Goal: Information Seeking & Learning: Learn about a topic

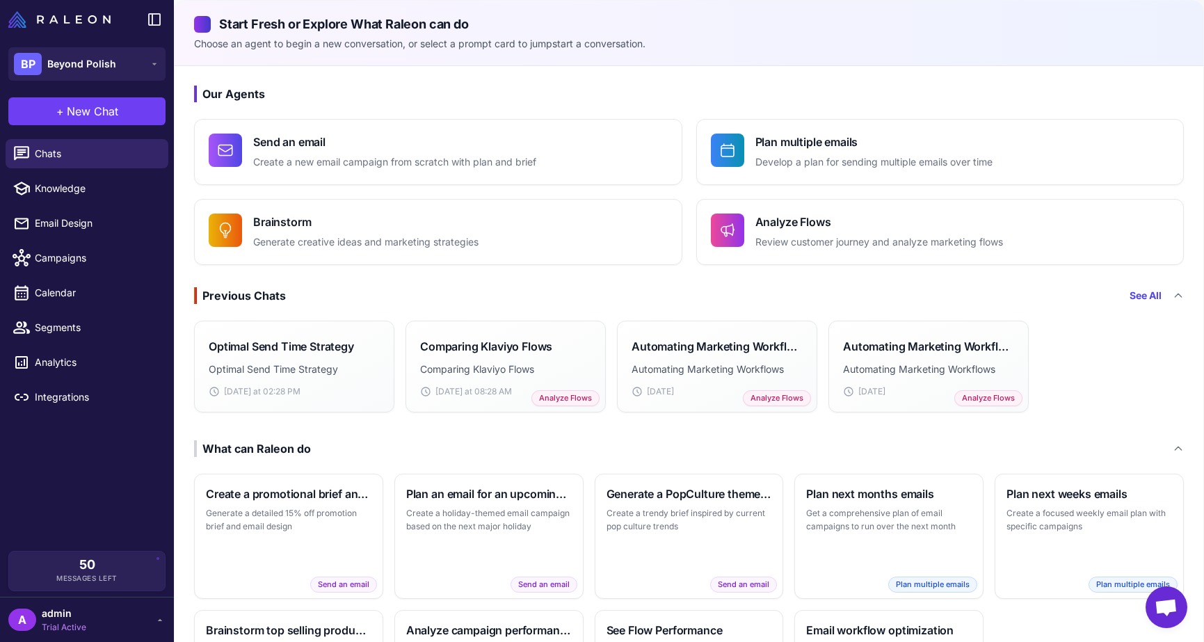
click at [70, 614] on span "admin" at bounding box center [64, 613] width 45 height 15
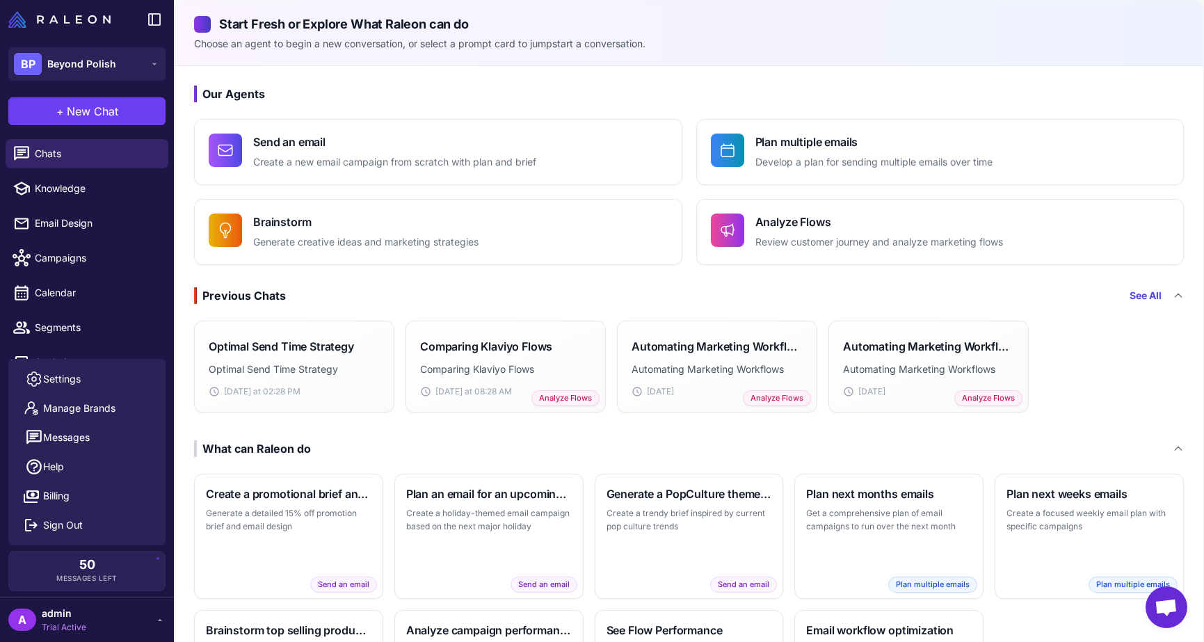
click at [156, 618] on icon at bounding box center [159, 619] width 11 height 11
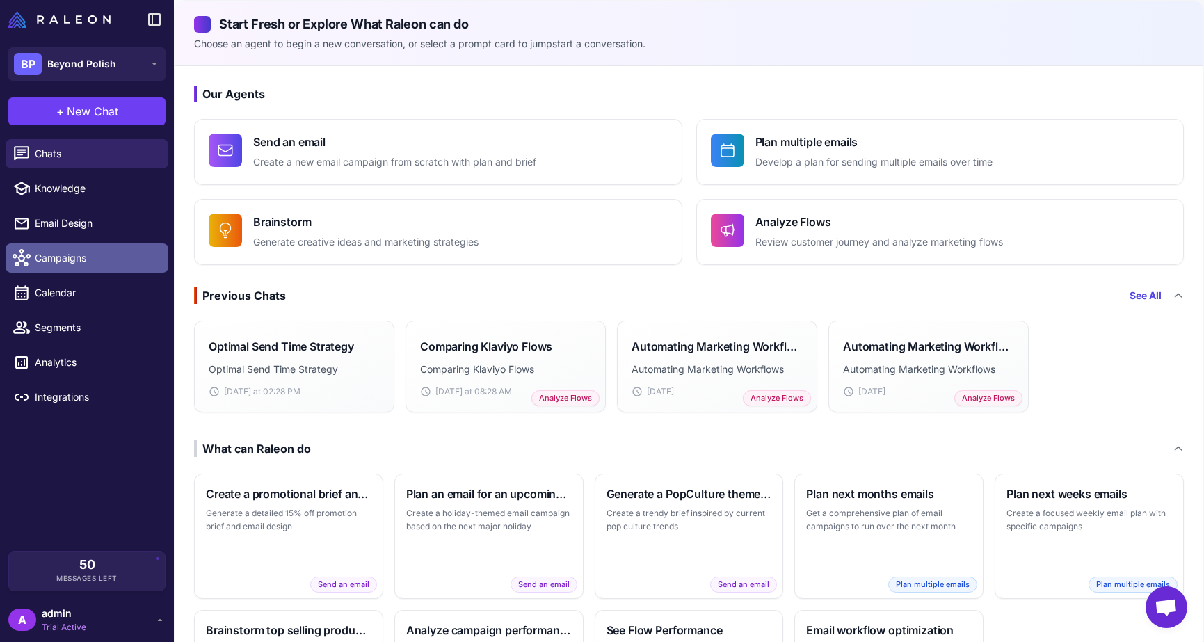
click at [66, 255] on span "Campaigns" at bounding box center [96, 257] width 122 height 15
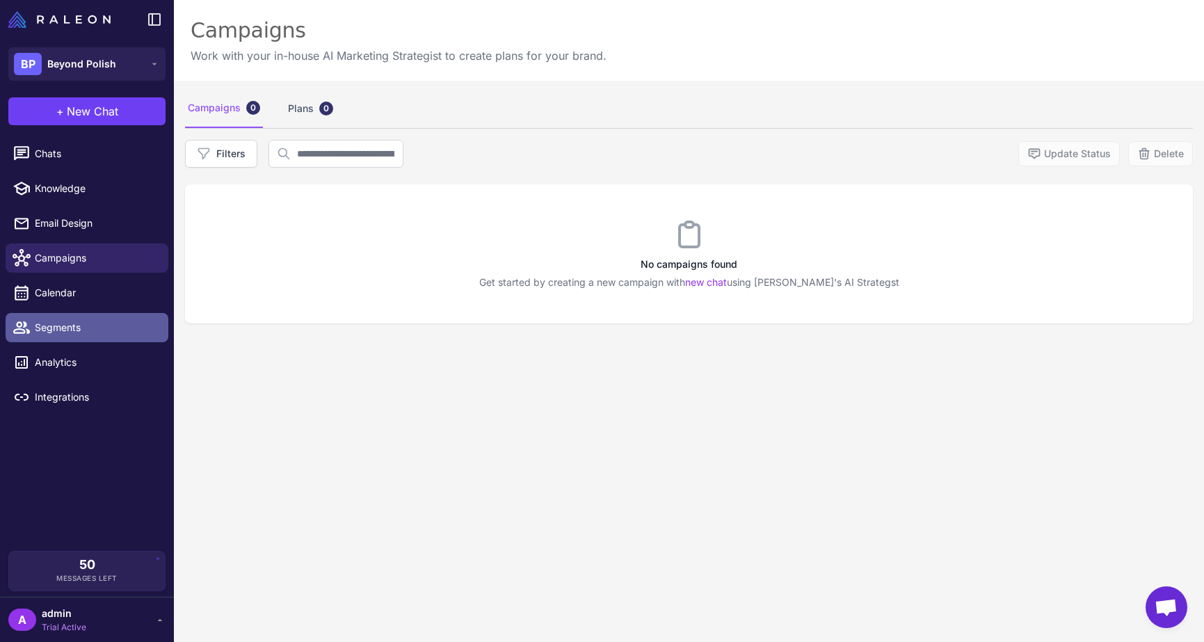
click at [56, 318] on link "Segments" at bounding box center [87, 327] width 163 height 29
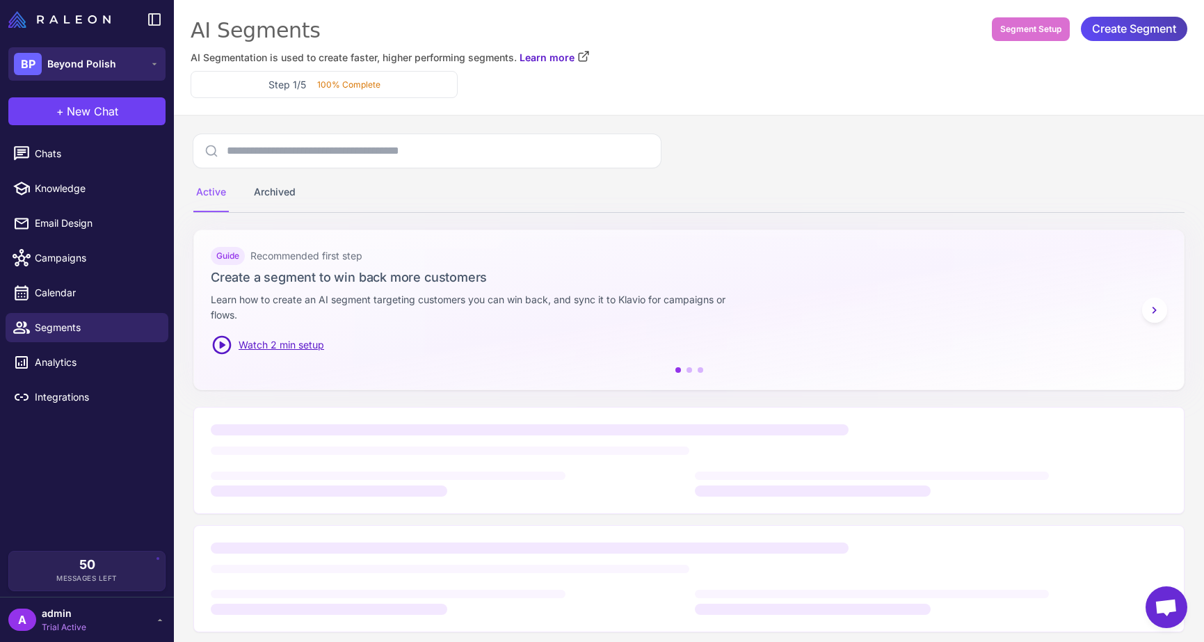
click at [111, 64] on span "Beyond Polish" at bounding box center [81, 63] width 69 height 15
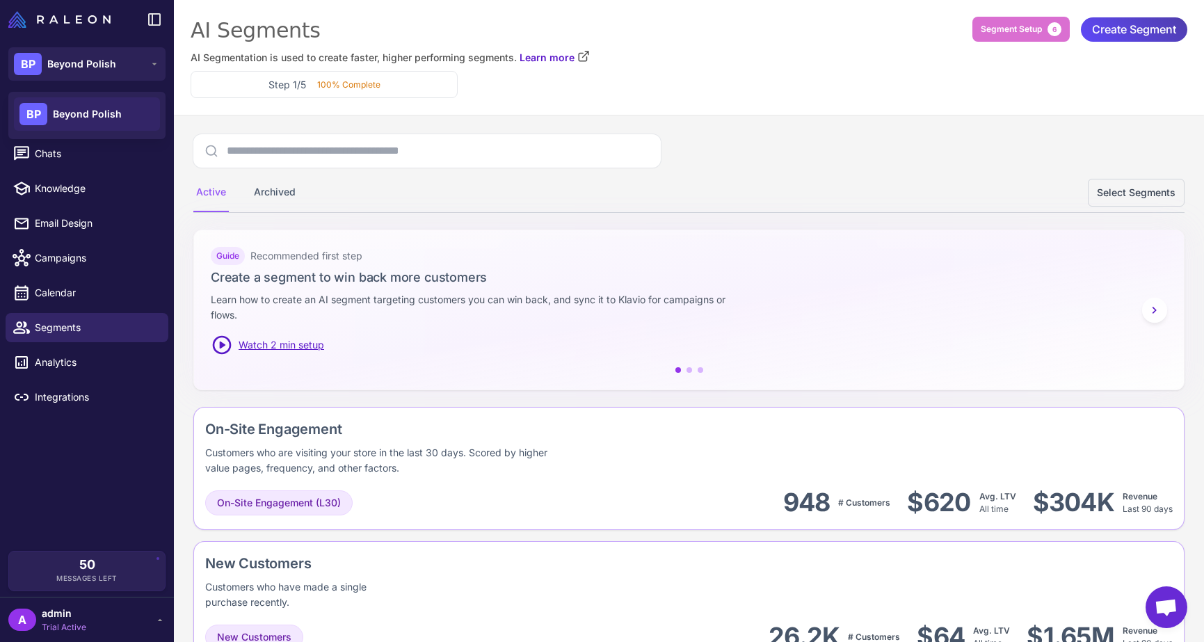
click at [94, 111] on span "Beyond Polish" at bounding box center [87, 113] width 69 height 15
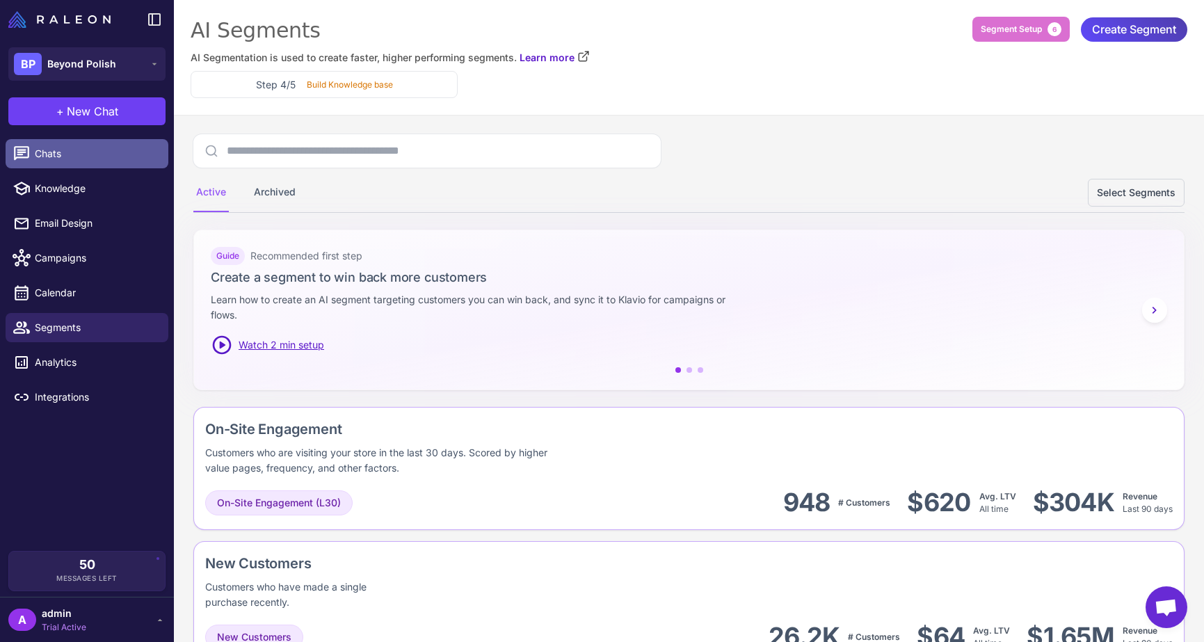
click at [37, 158] on span "Chats" at bounding box center [96, 153] width 122 height 15
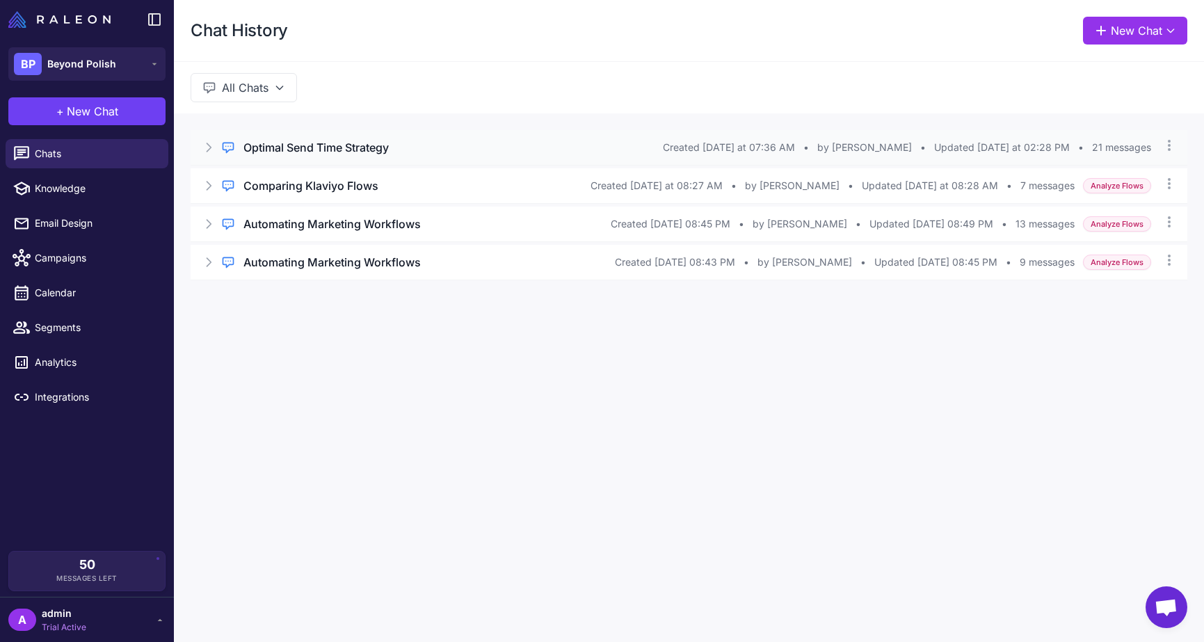
click at [332, 143] on h3 "Optimal Send Time Strategy" at bounding box center [315, 147] width 145 height 17
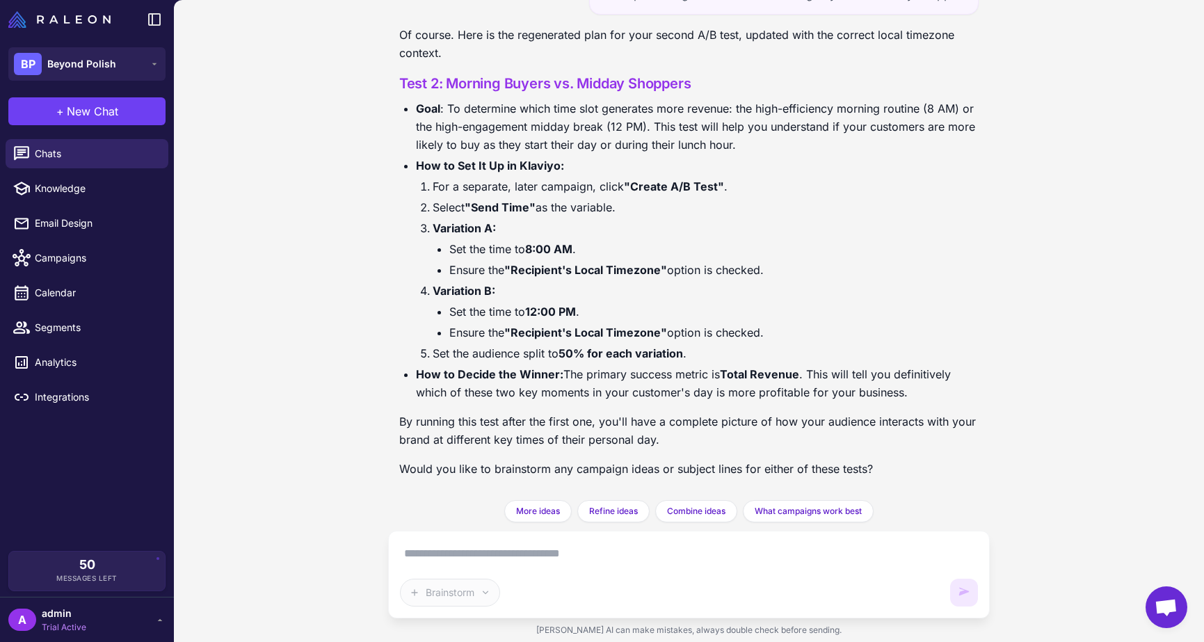
scroll to position [6143, 0]
click at [764, 426] on p "By running this test after the first one, you'll have a complete picture of how…" at bounding box center [689, 431] width 580 height 36
click at [505, 592] on div "Brainstorm" at bounding box center [671, 593] width 543 height 28
click at [536, 561] on textarea at bounding box center [689, 554] width 579 height 22
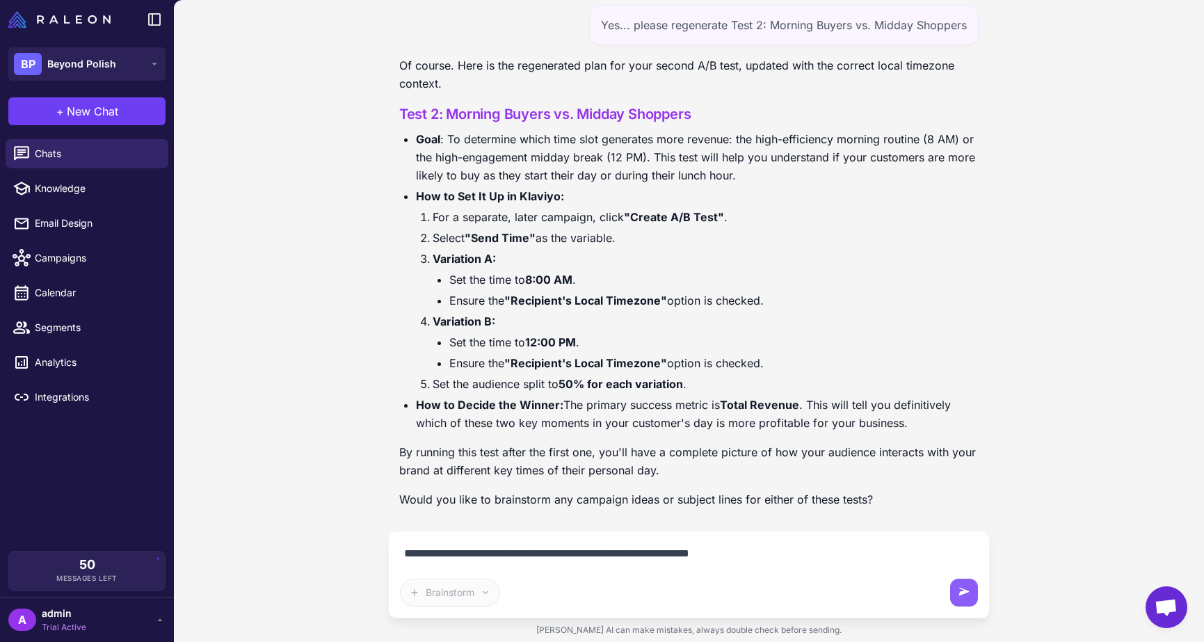
click at [584, 556] on textarea "**********" at bounding box center [689, 554] width 579 height 22
click at [525, 553] on textarea "**********" at bounding box center [689, 554] width 579 height 22
click at [831, 453] on p "By running this test after the first one, you'll have a complete picture of how…" at bounding box center [689, 461] width 580 height 36
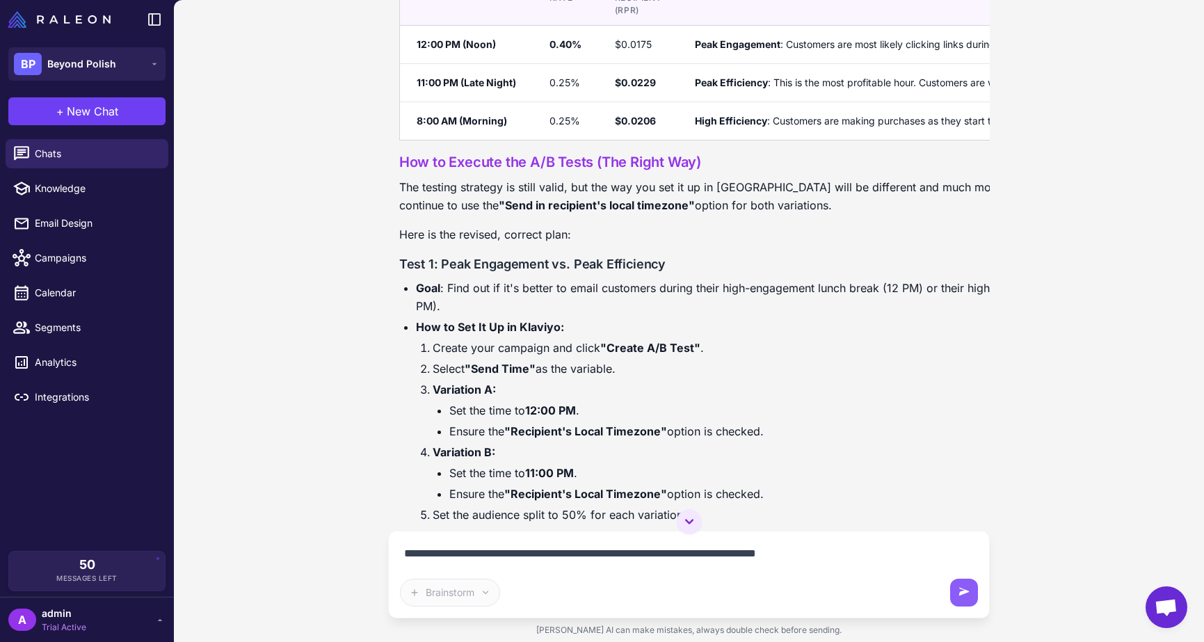
scroll to position [5416, 0]
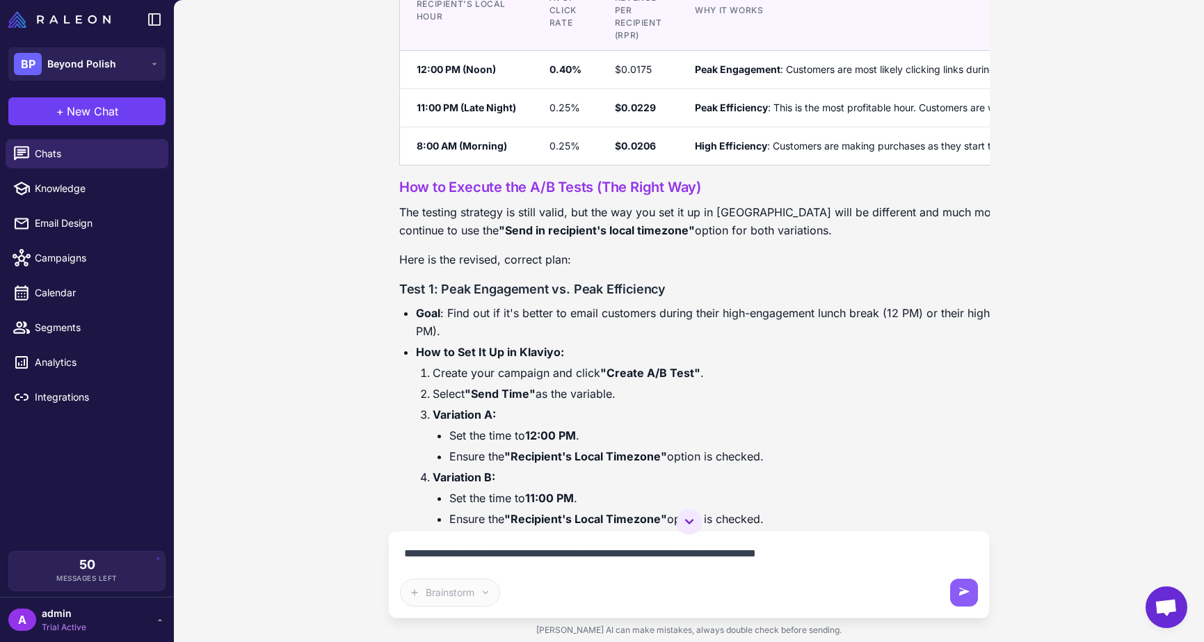
click at [848, 553] on textarea "**********" at bounding box center [689, 554] width 579 height 22
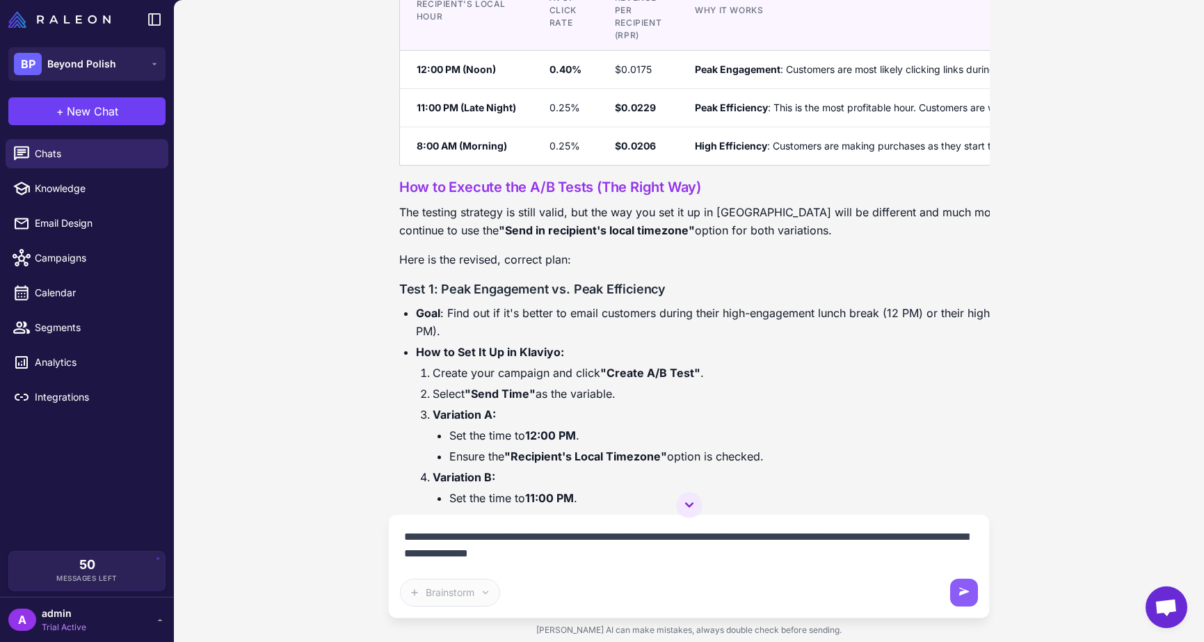
type textarea "**********"
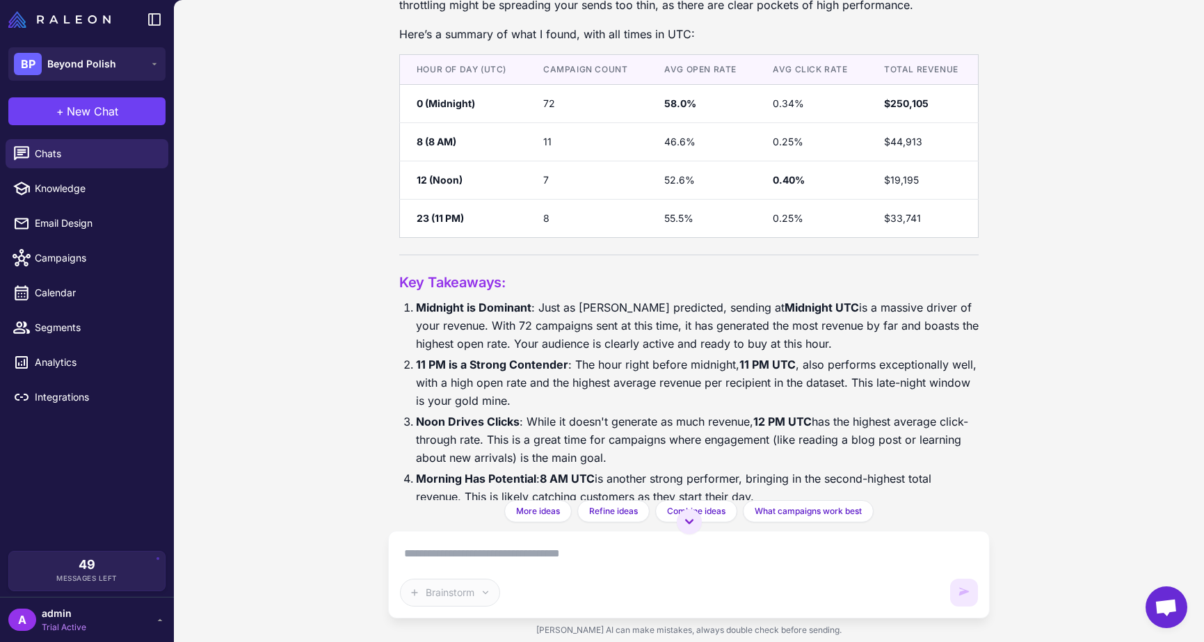
scroll to position [482, 0]
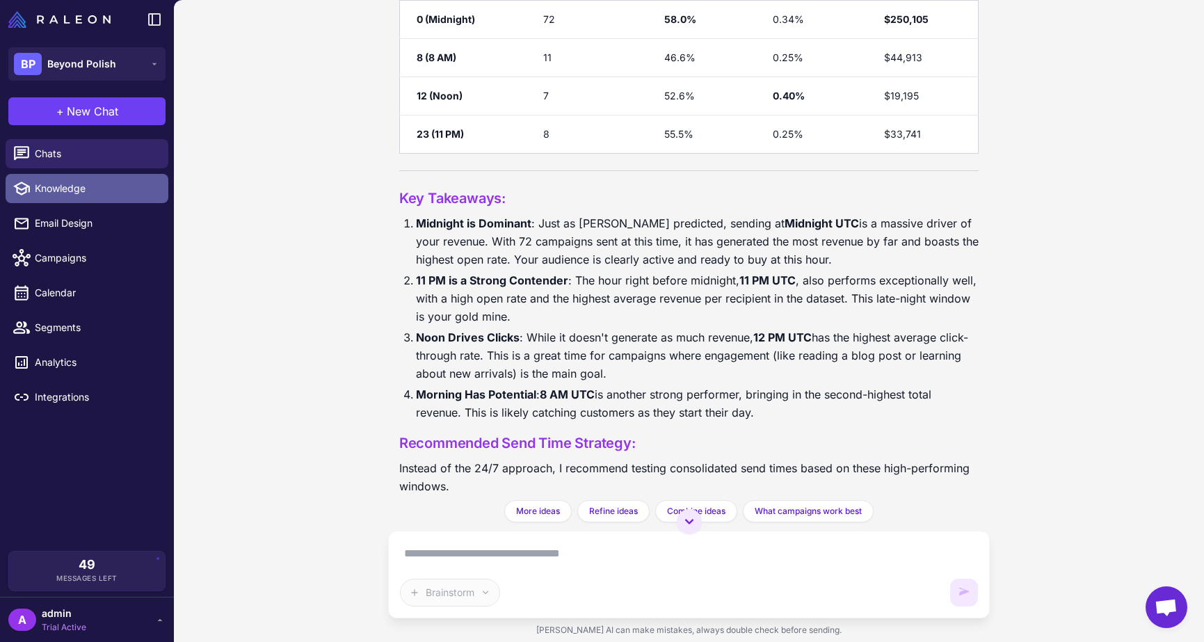
click at [75, 191] on span "Knowledge" at bounding box center [96, 188] width 122 height 15
select select
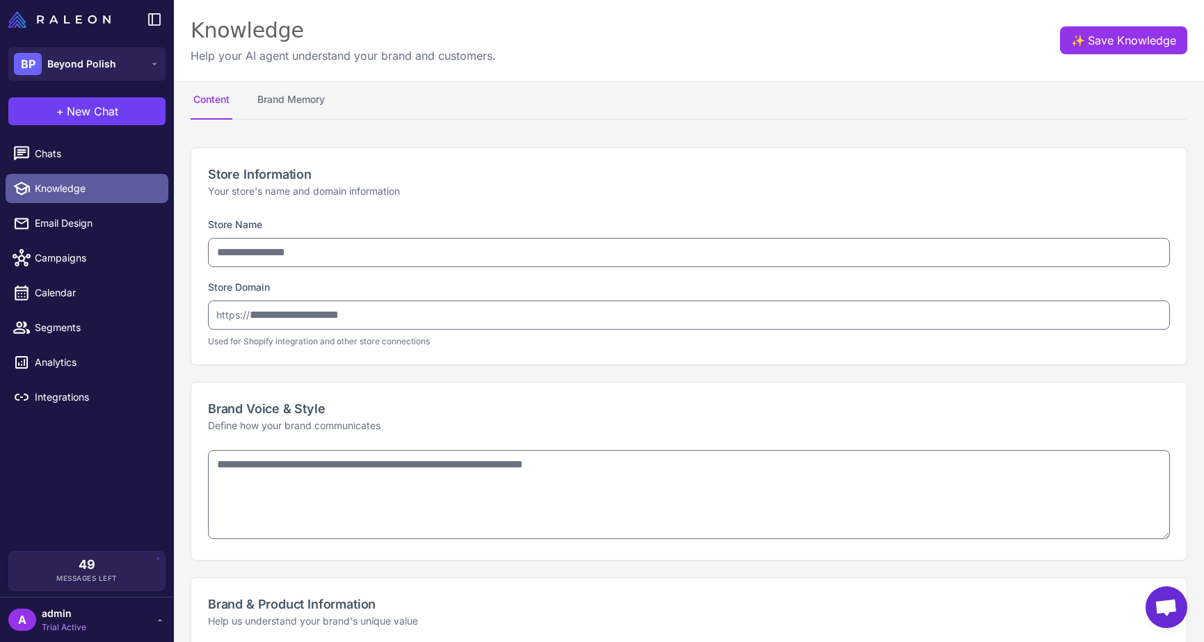
type input "**********"
type textarea "**********"
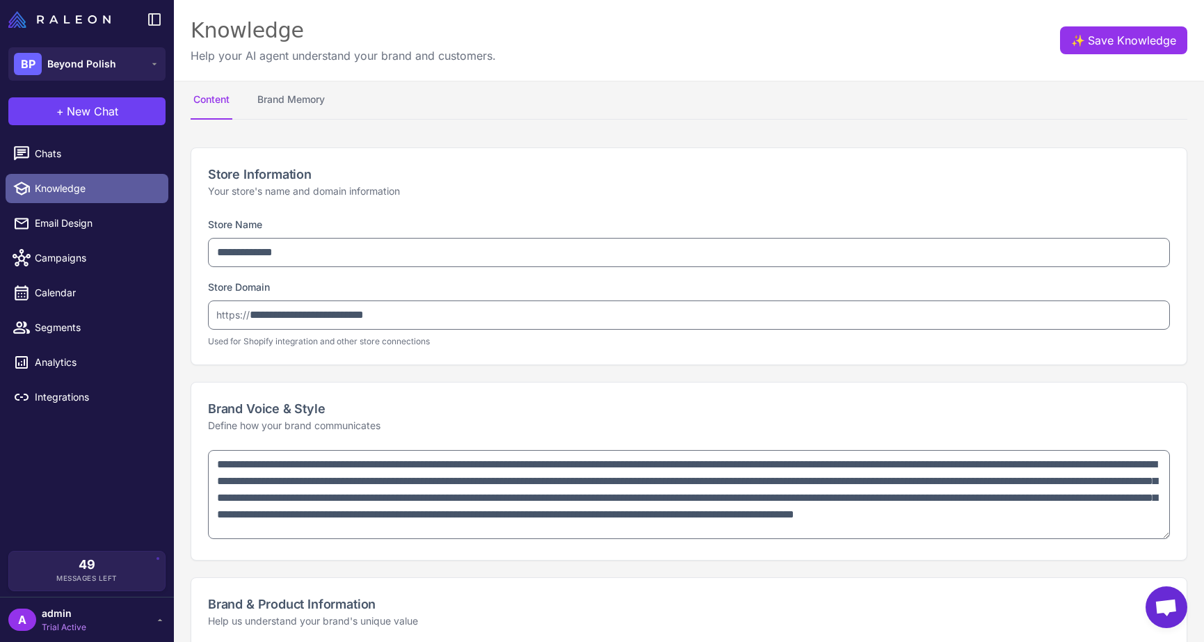
type textarea "**********"
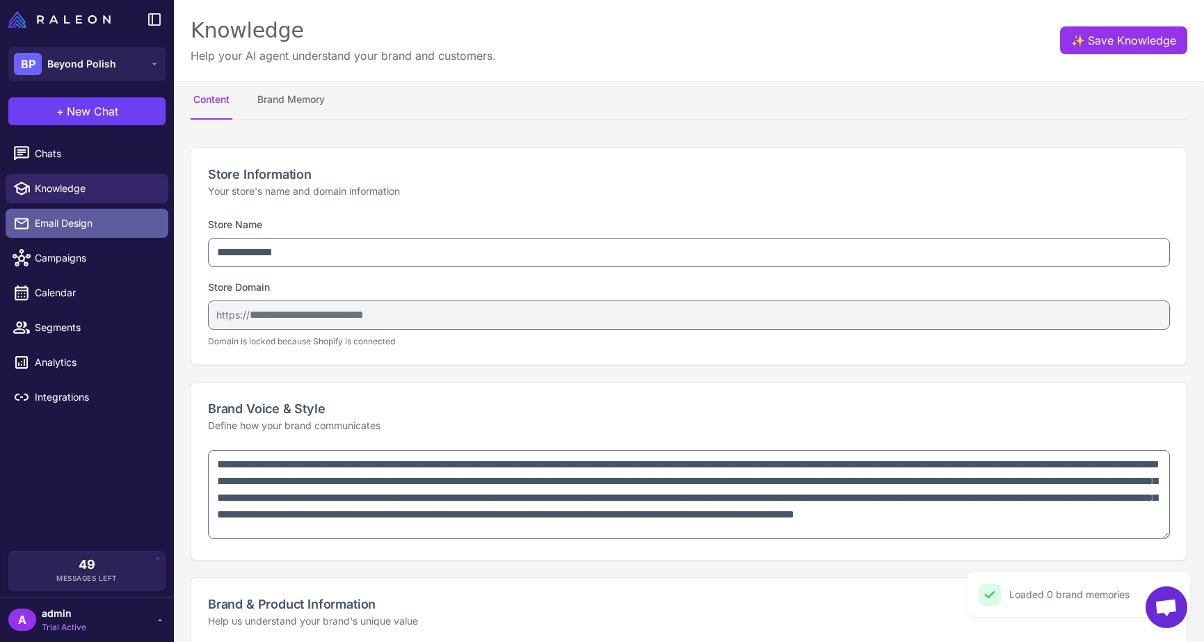
click at [67, 223] on span "Email Design" at bounding box center [96, 223] width 122 height 15
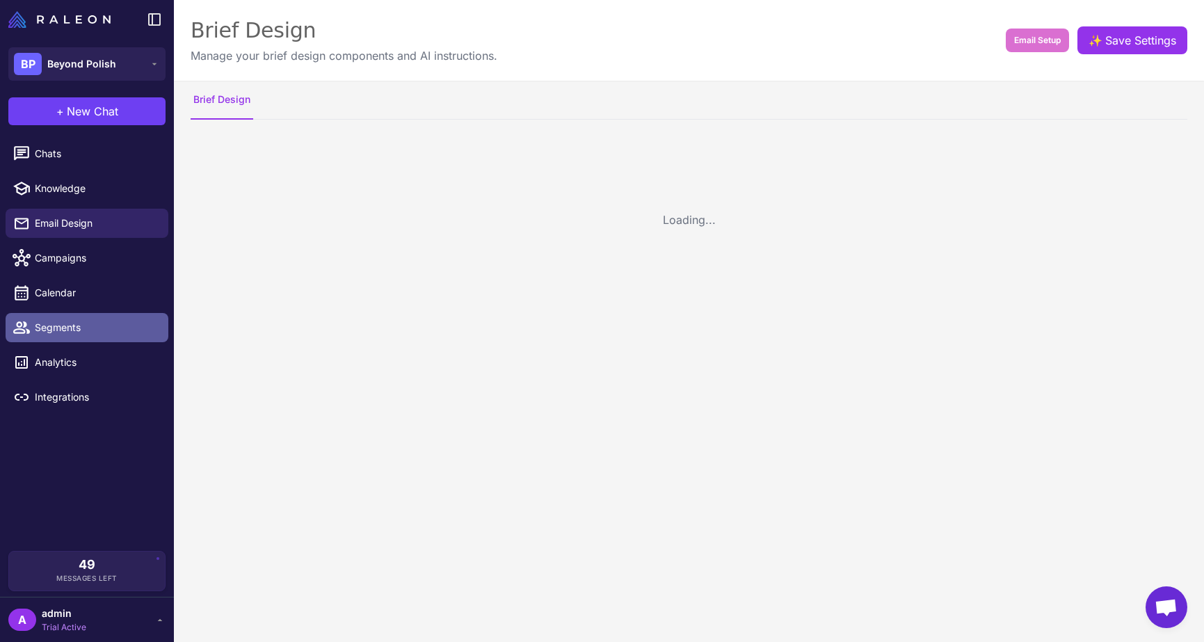
click at [59, 329] on span "Segments" at bounding box center [96, 327] width 122 height 15
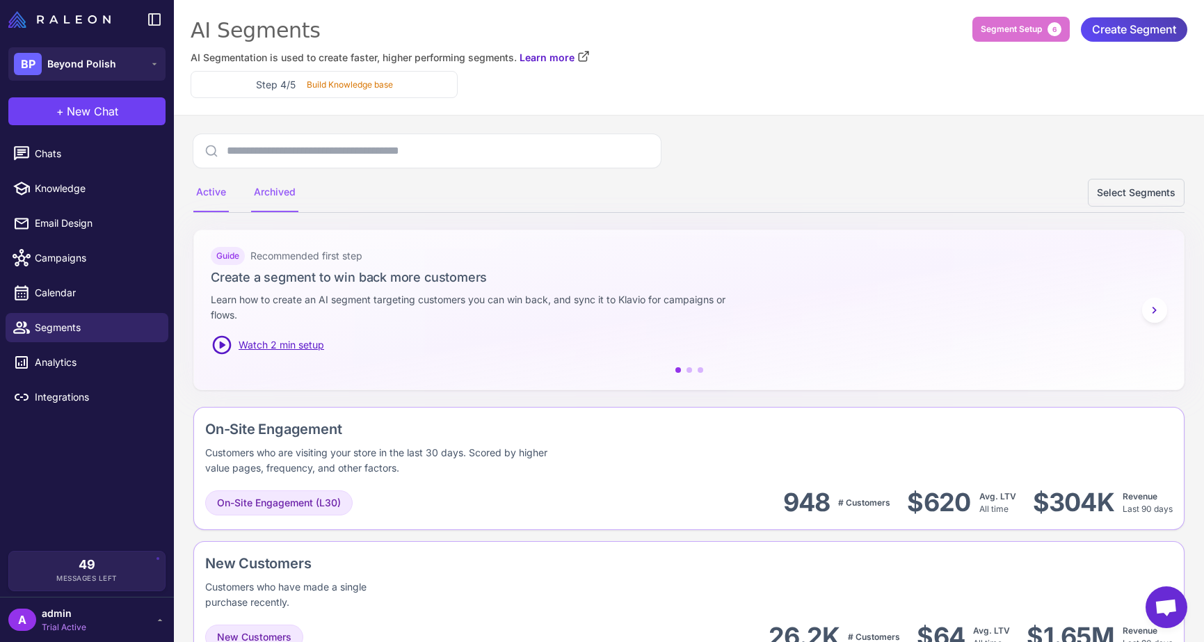
click at [265, 188] on div "Archived" at bounding box center [274, 192] width 47 height 39
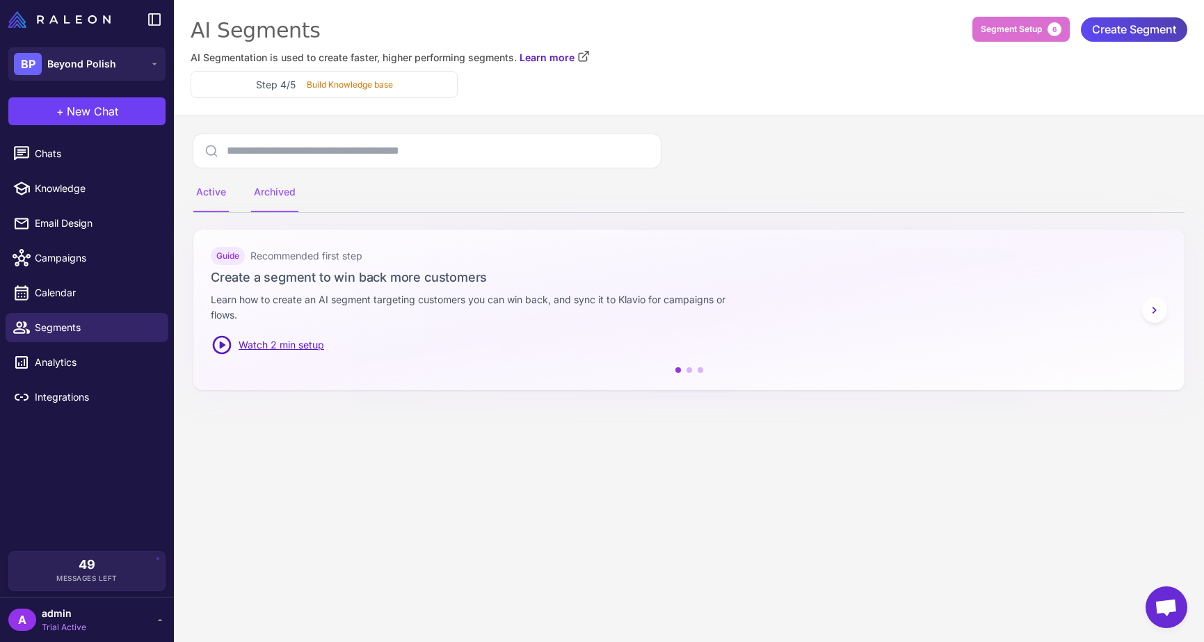
click at [209, 198] on div "Active" at bounding box center [210, 192] width 35 height 39
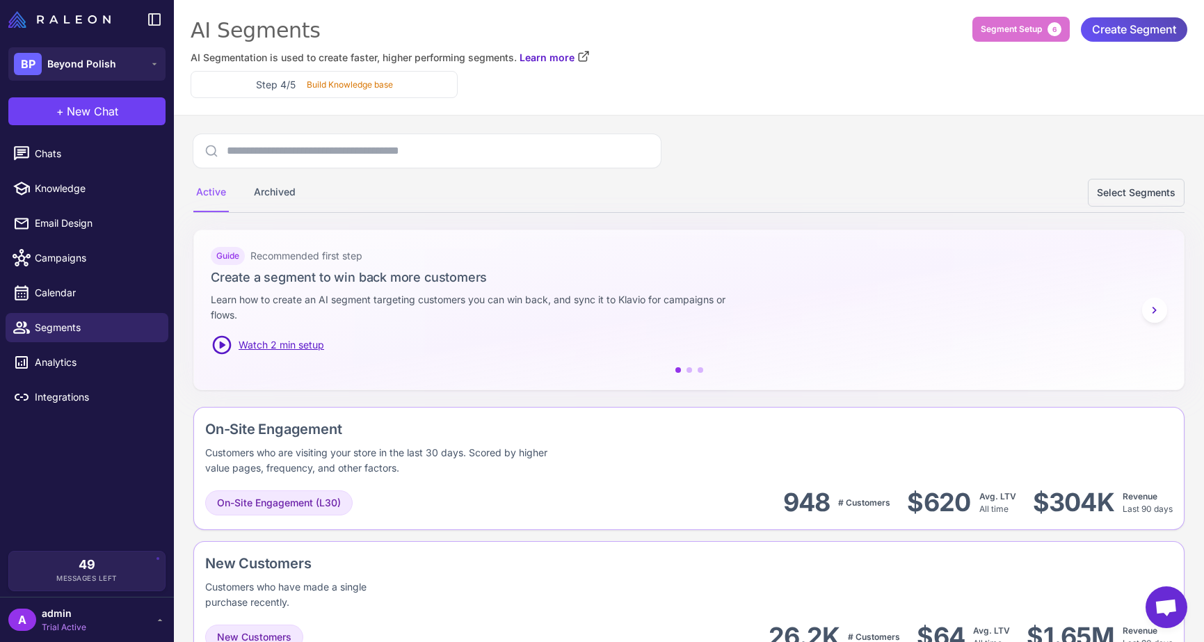
click at [1103, 31] on span "Create Segment" at bounding box center [1134, 29] width 84 height 24
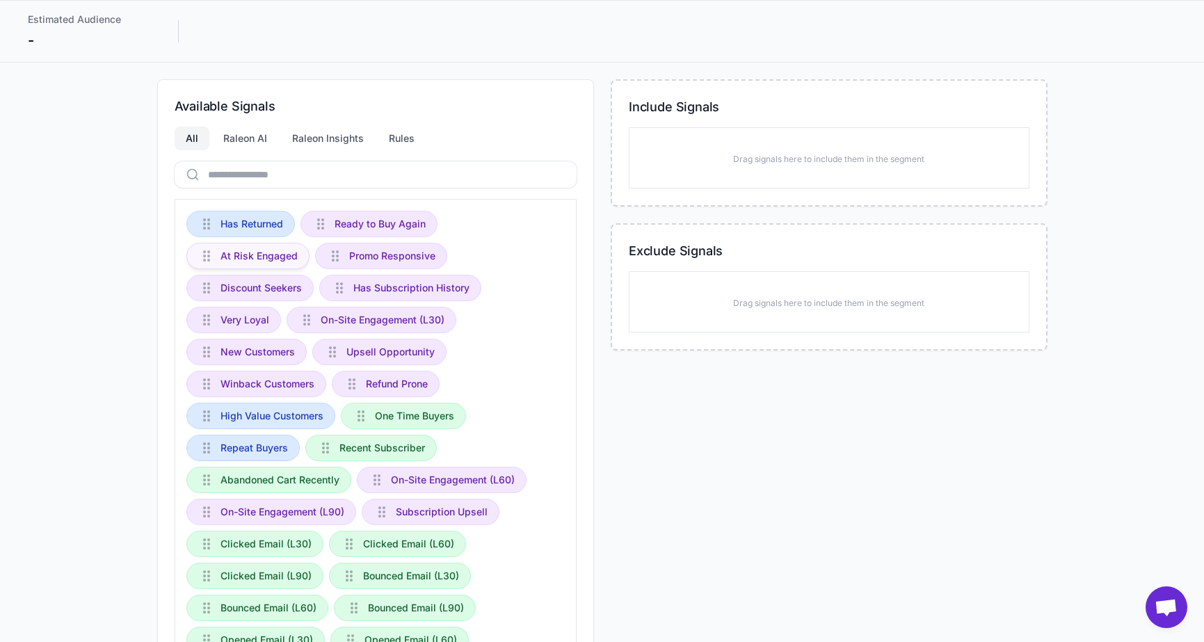
scroll to position [51, 0]
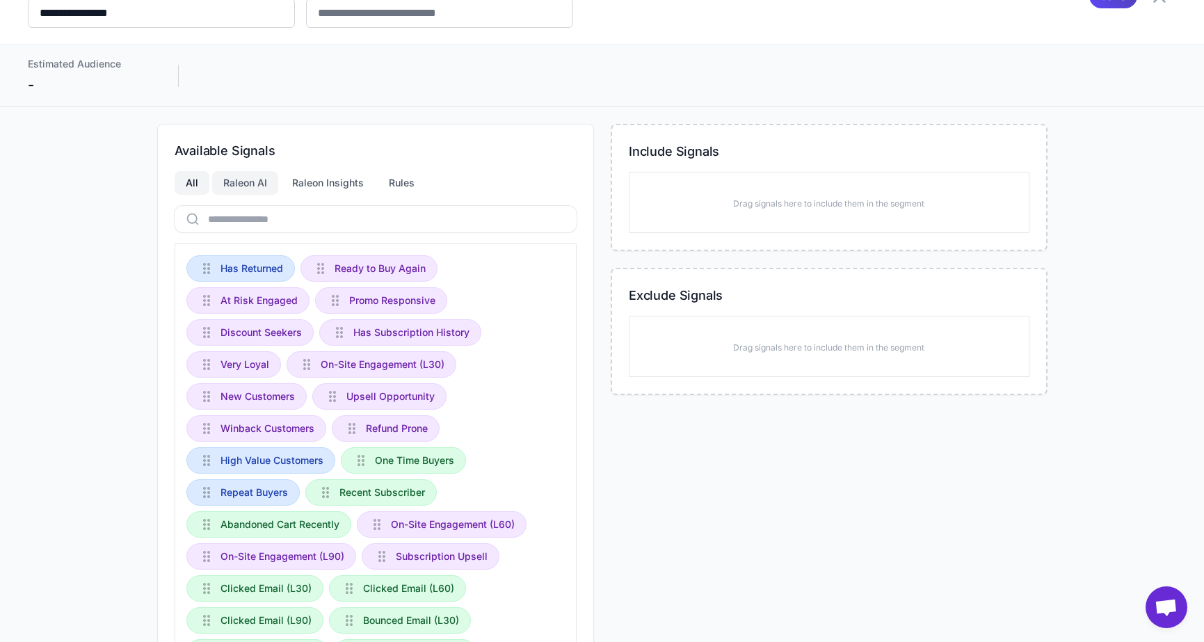
click at [251, 179] on div "Raleon AI" at bounding box center [245, 183] width 66 height 24
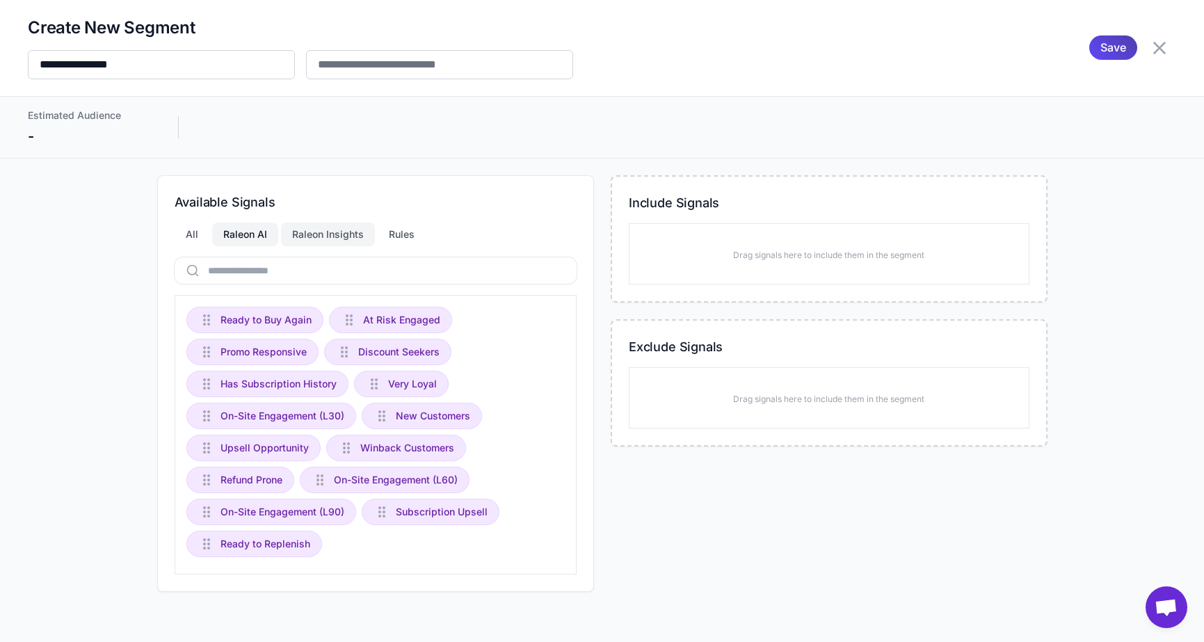
click at [328, 232] on div "Raleon Insights" at bounding box center [328, 235] width 94 height 24
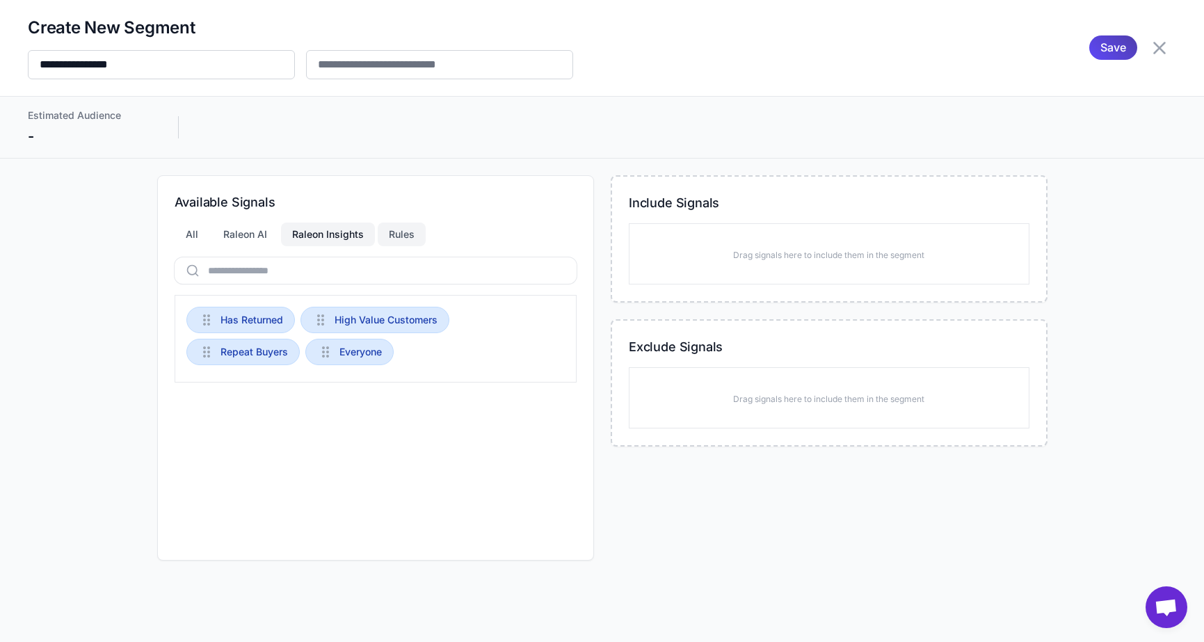
click at [395, 227] on div "Rules" at bounding box center [402, 235] width 48 height 24
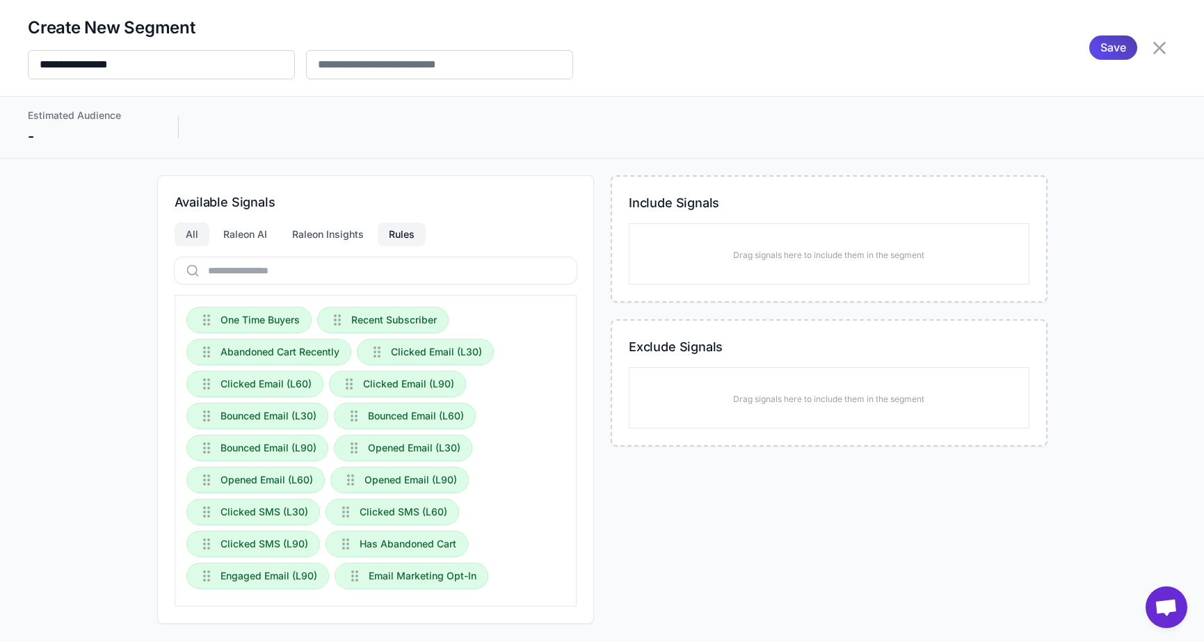
click at [183, 238] on div "All" at bounding box center [192, 235] width 35 height 24
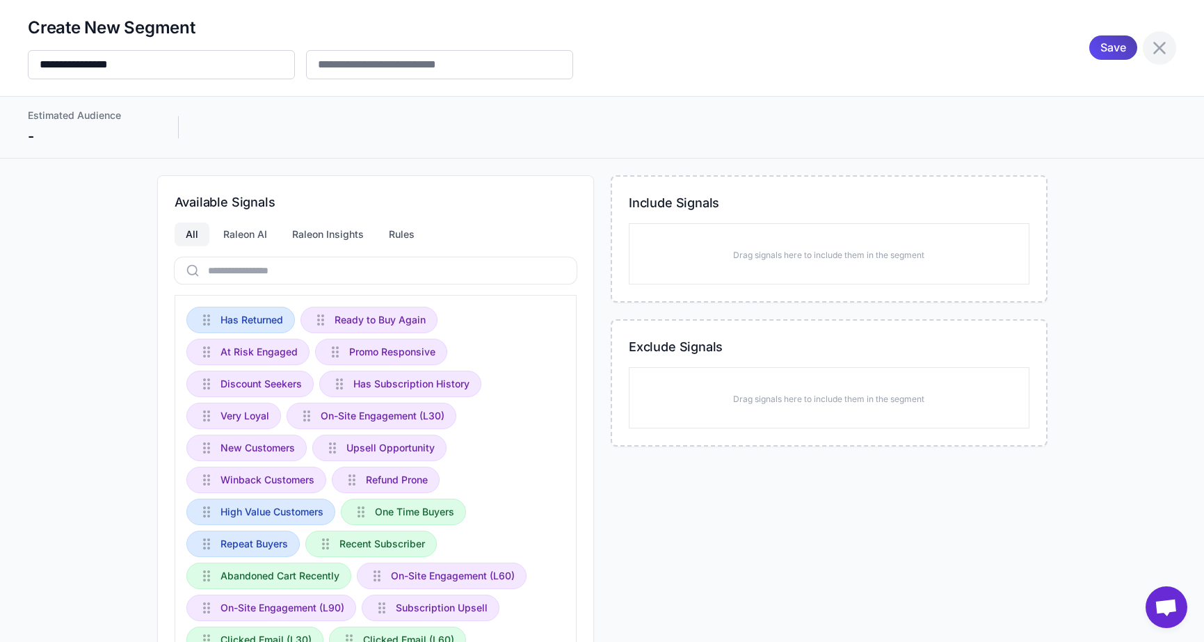
click at [1153, 44] on icon at bounding box center [1159, 48] width 13 height 13
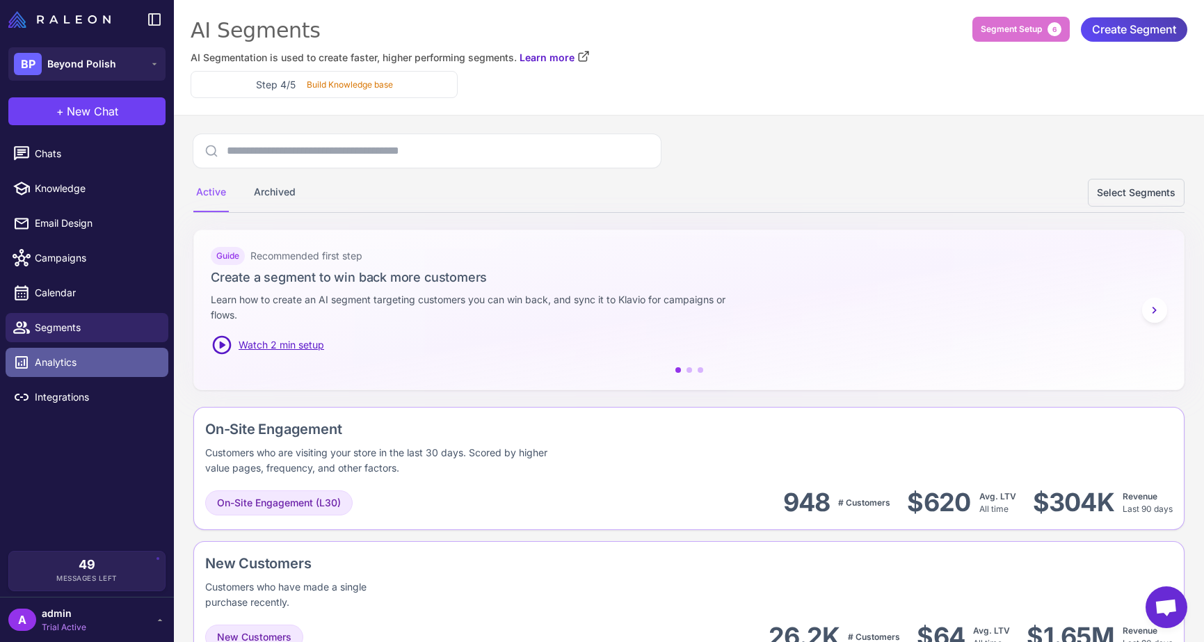
click at [37, 369] on span "Analytics" at bounding box center [96, 362] width 122 height 15
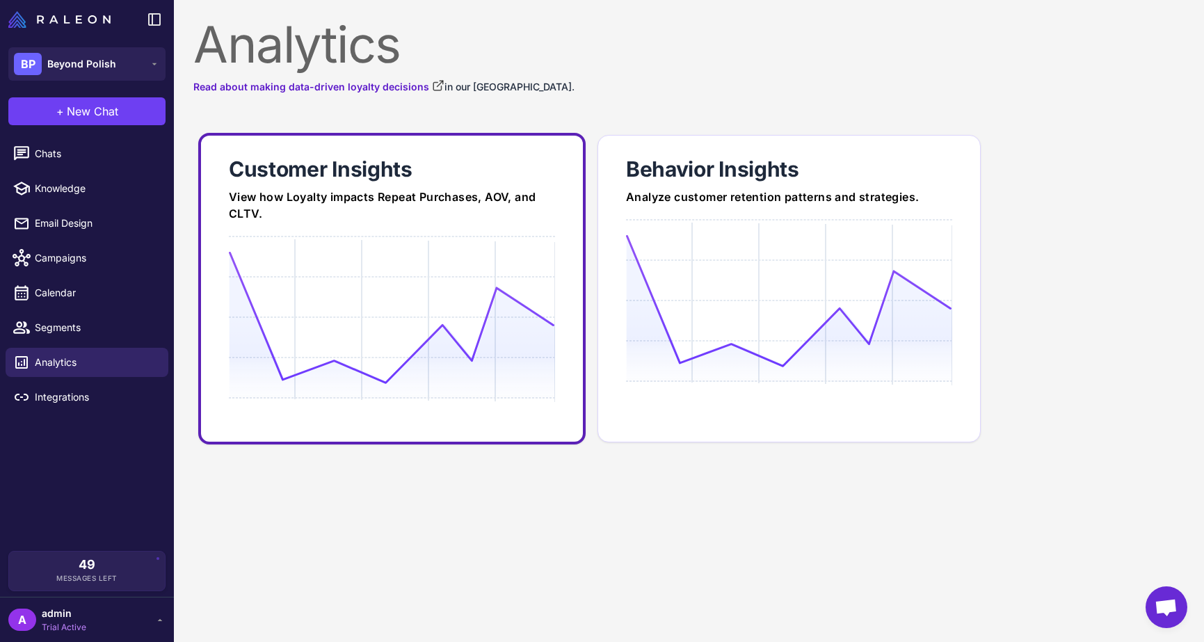
click at [360, 311] on icon at bounding box center [392, 317] width 326 height 133
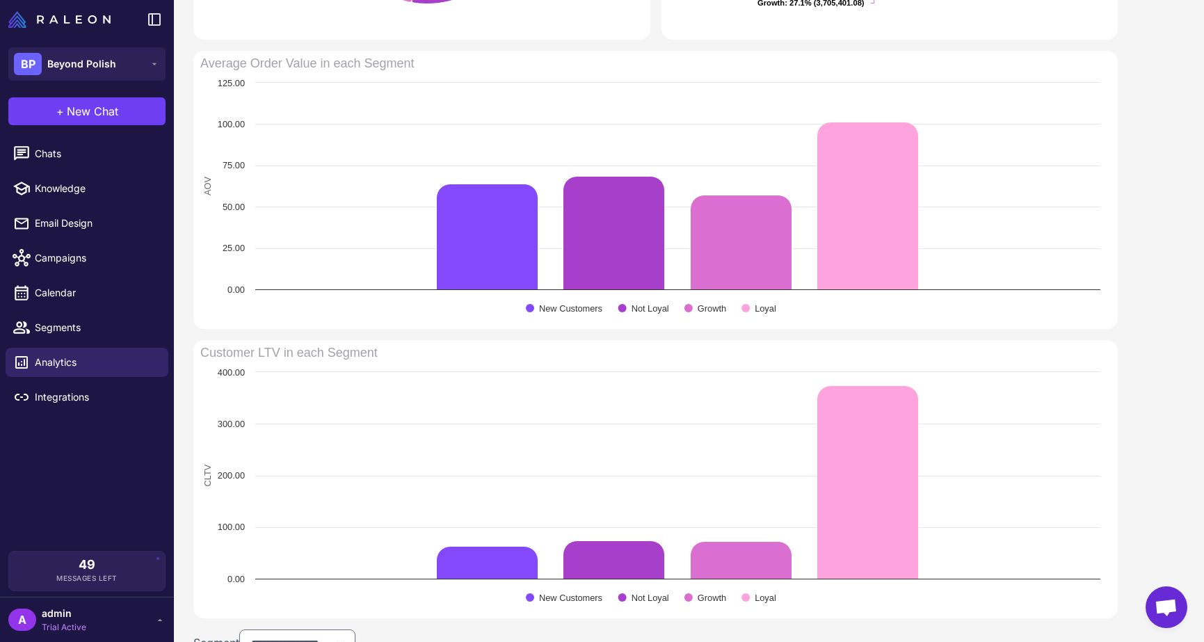
scroll to position [824, 0]
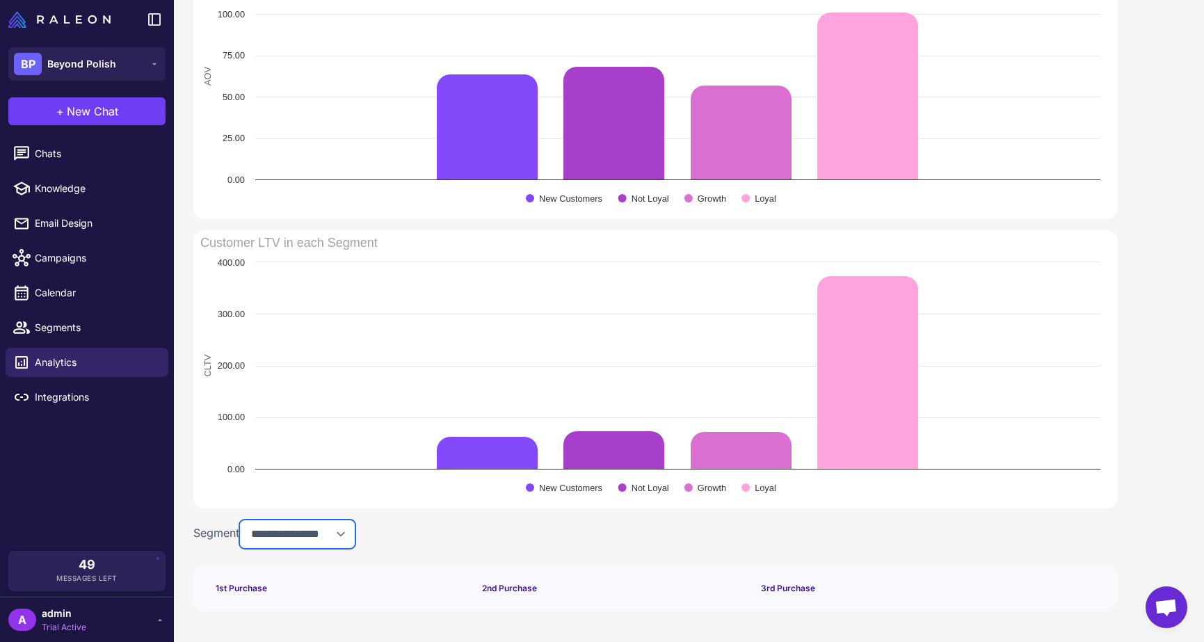
click at [310, 525] on select "**********" at bounding box center [297, 534] width 116 height 29
click at [414, 531] on div "**********" at bounding box center [655, 534] width 925 height 29
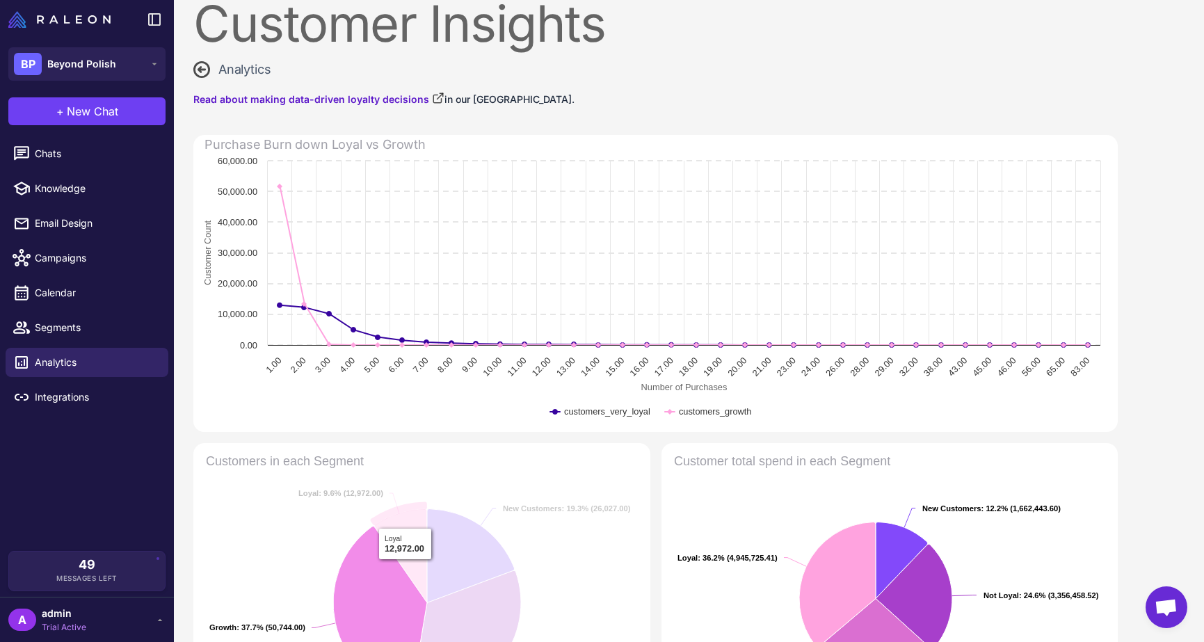
scroll to position [0, 0]
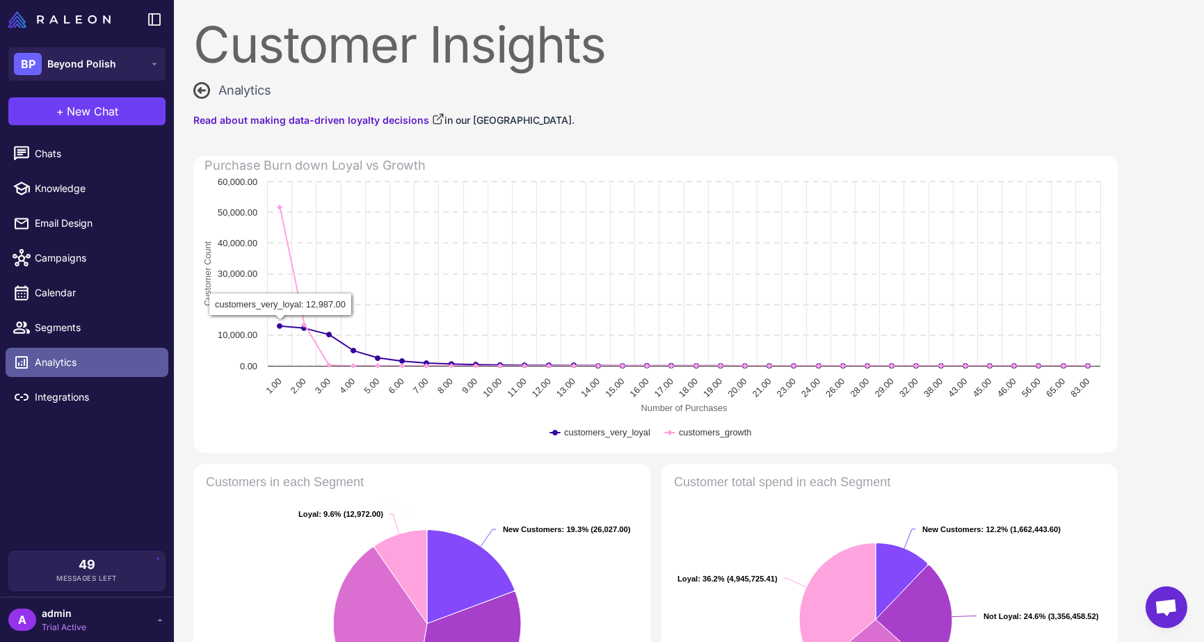
click at [64, 359] on span "Analytics" at bounding box center [96, 362] width 122 height 15
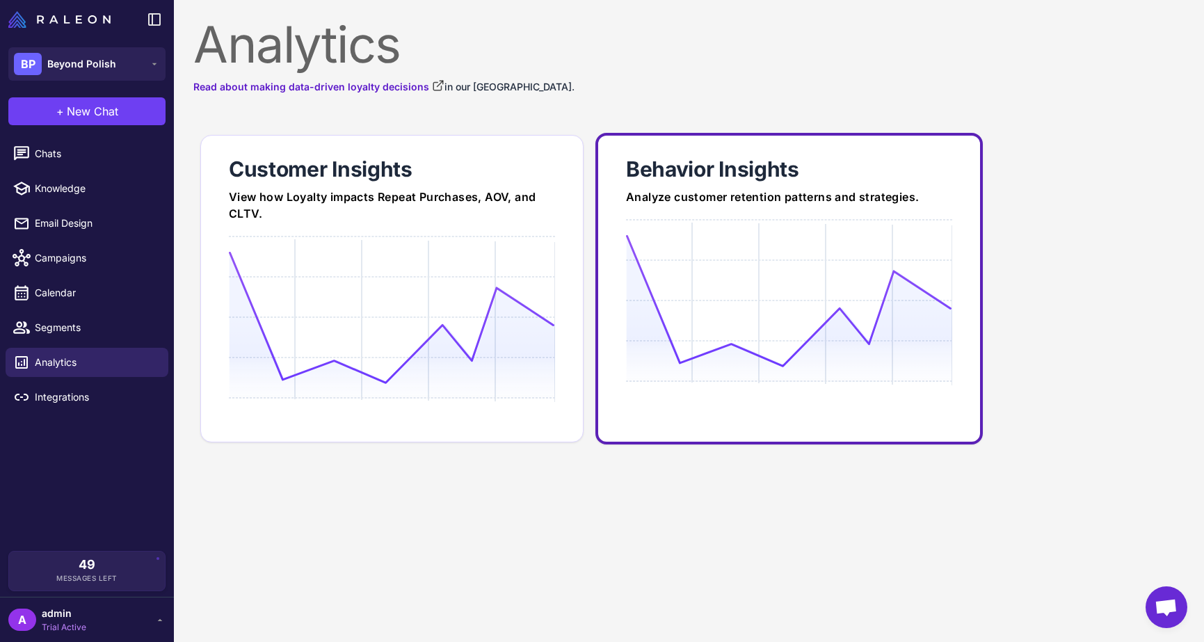
click at [754, 307] on icon at bounding box center [789, 300] width 326 height 133
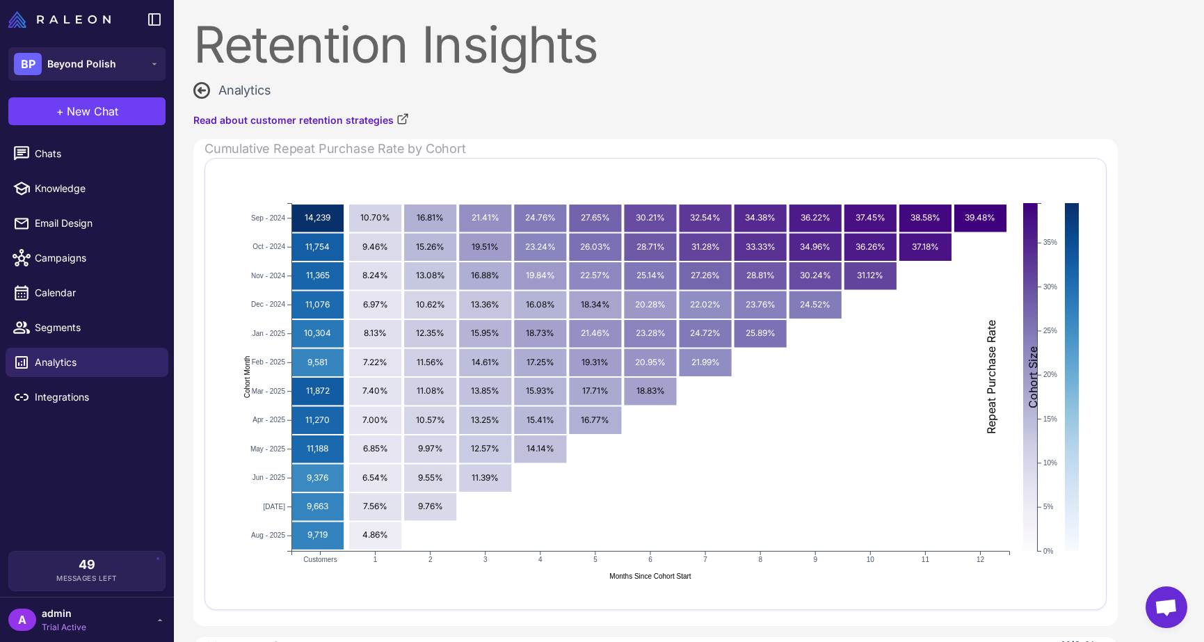
click at [1071, 310] on rect at bounding box center [1072, 377] width 14 height 348
click at [67, 390] on span "Integrations" at bounding box center [96, 397] width 122 height 15
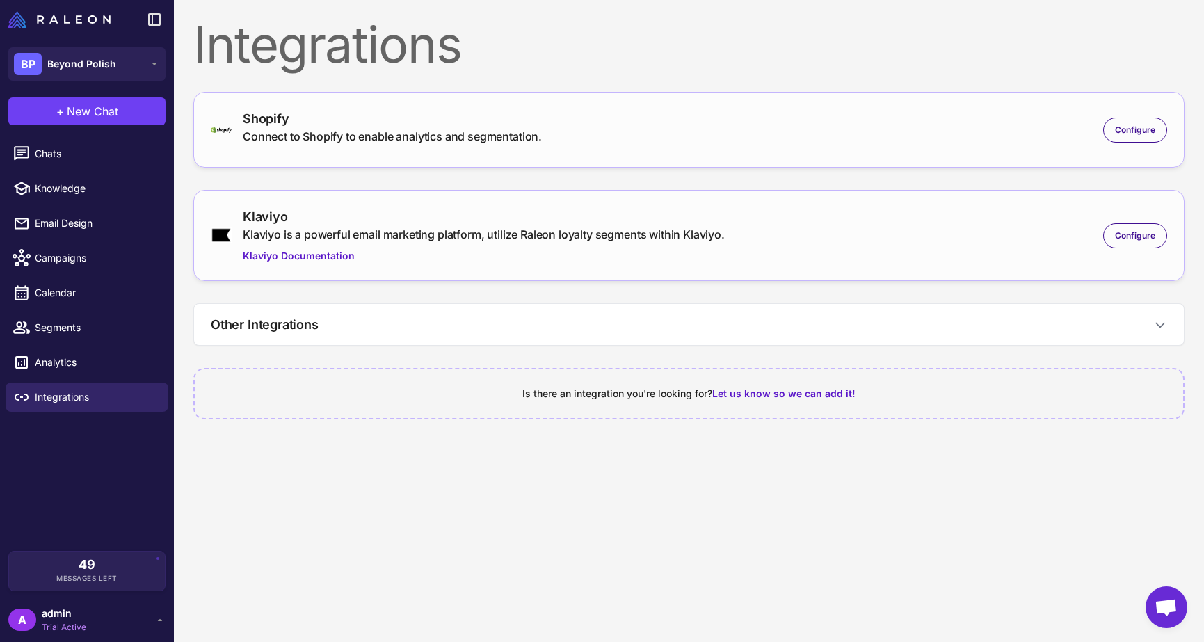
click at [61, 308] on li "Calendar" at bounding box center [87, 292] width 174 height 35
click at [67, 296] on span "Calendar" at bounding box center [96, 292] width 122 height 15
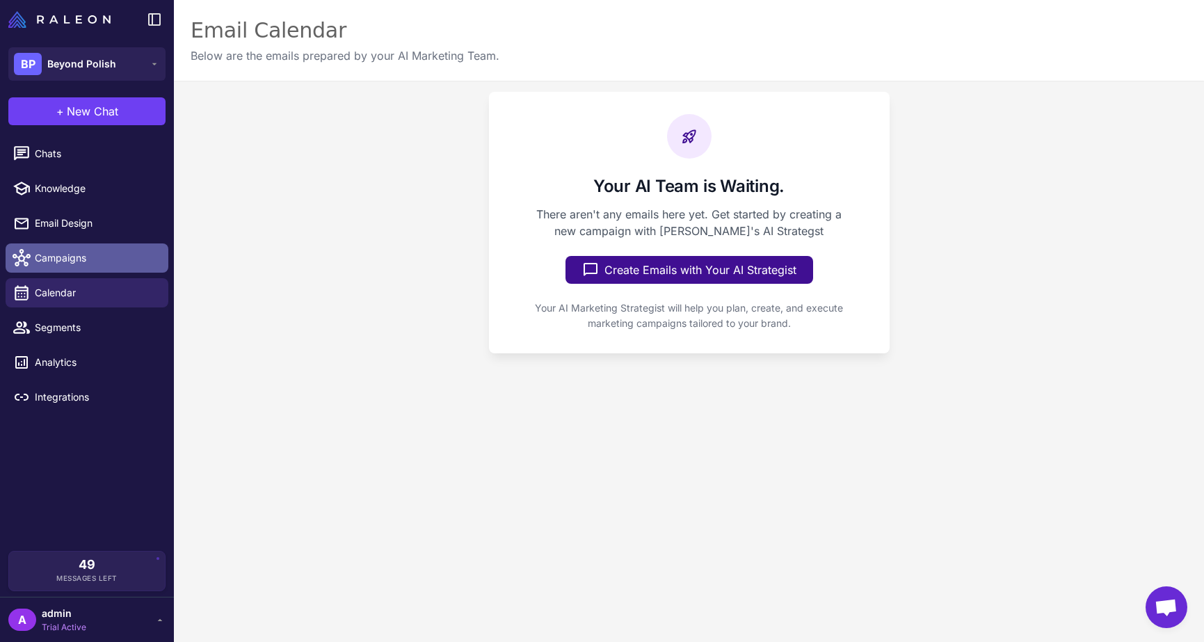
click at [75, 258] on span "Campaigns" at bounding box center [96, 257] width 122 height 15
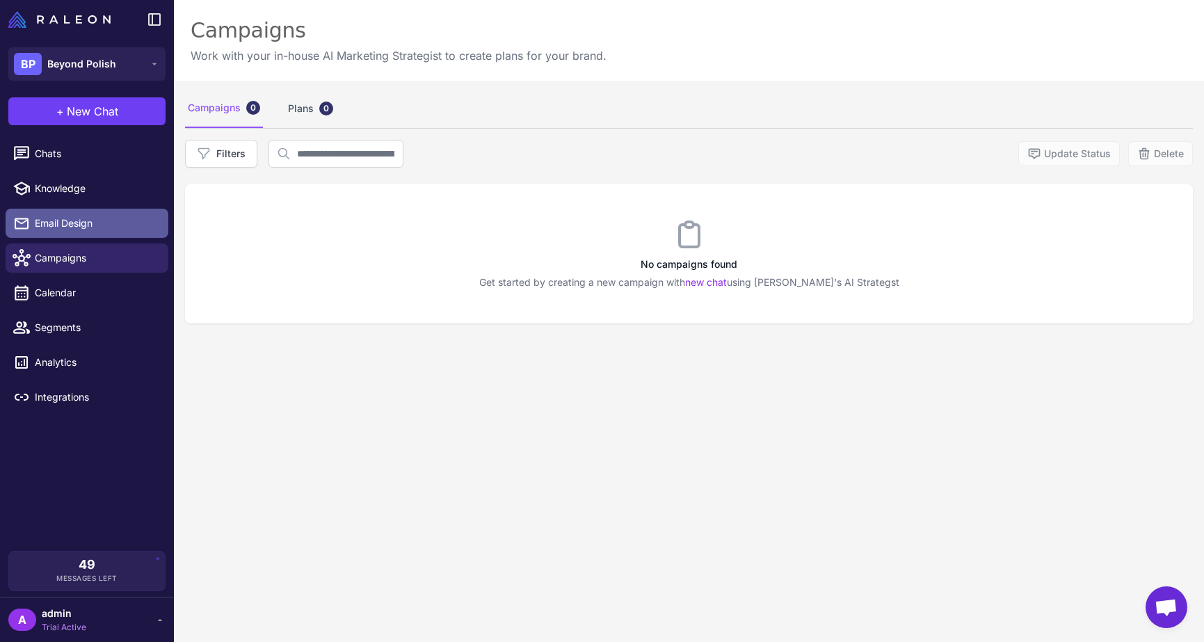
click at [77, 227] on span "Email Design" at bounding box center [96, 223] width 122 height 15
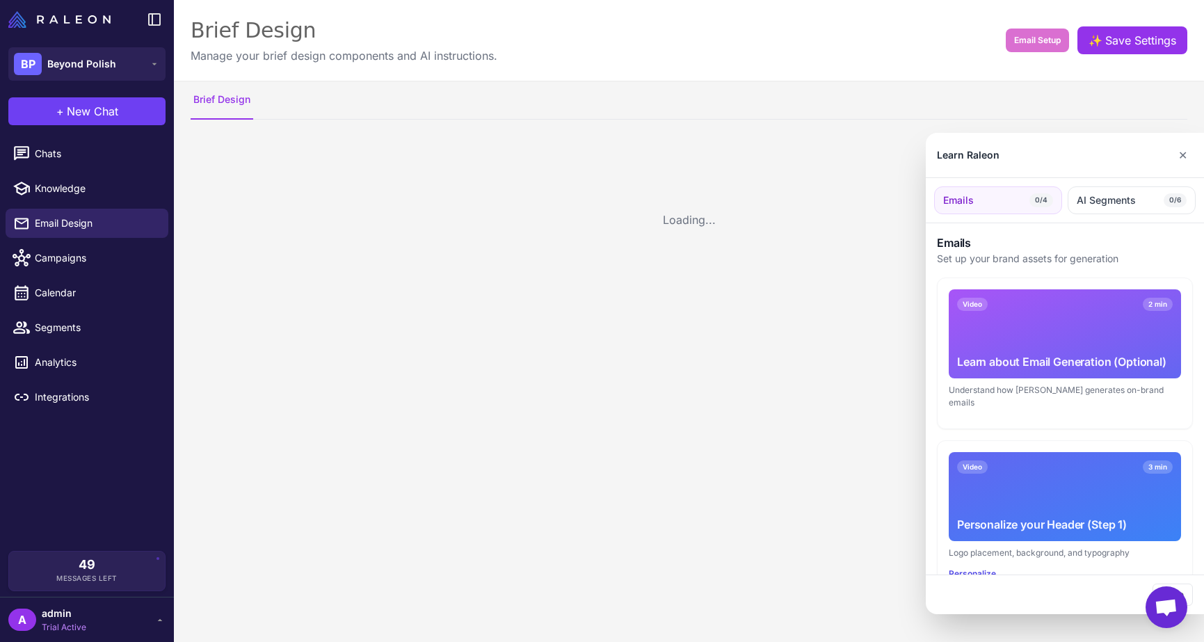
click at [77, 182] on div at bounding box center [602, 321] width 1204 height 642
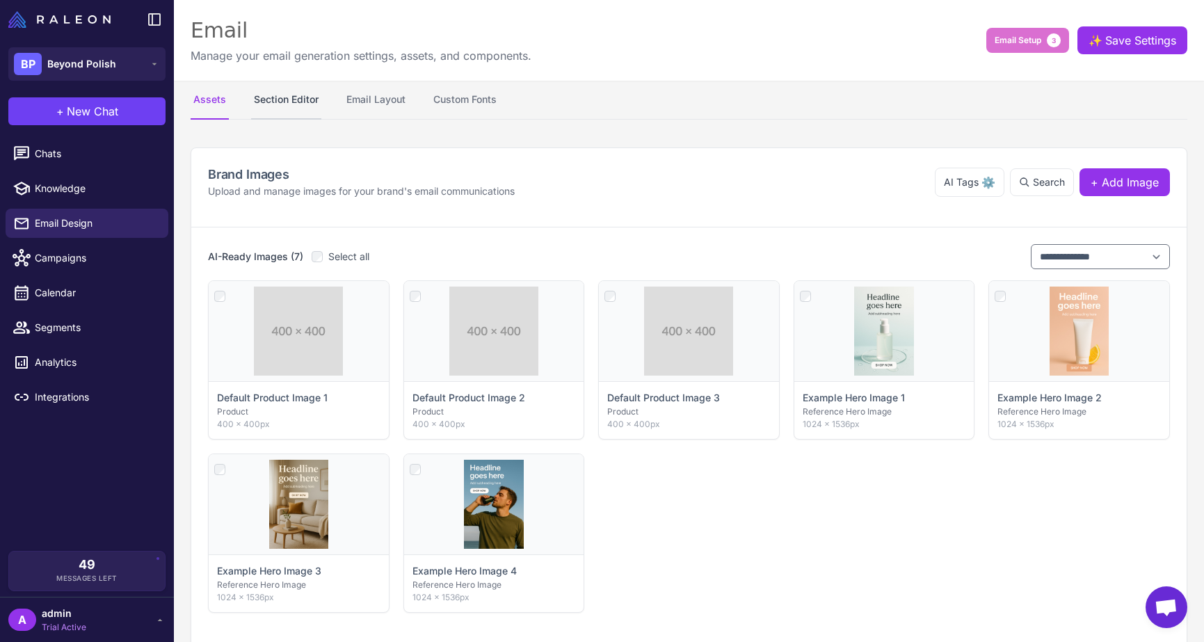
click at [275, 103] on button "Section Editor" at bounding box center [286, 100] width 70 height 39
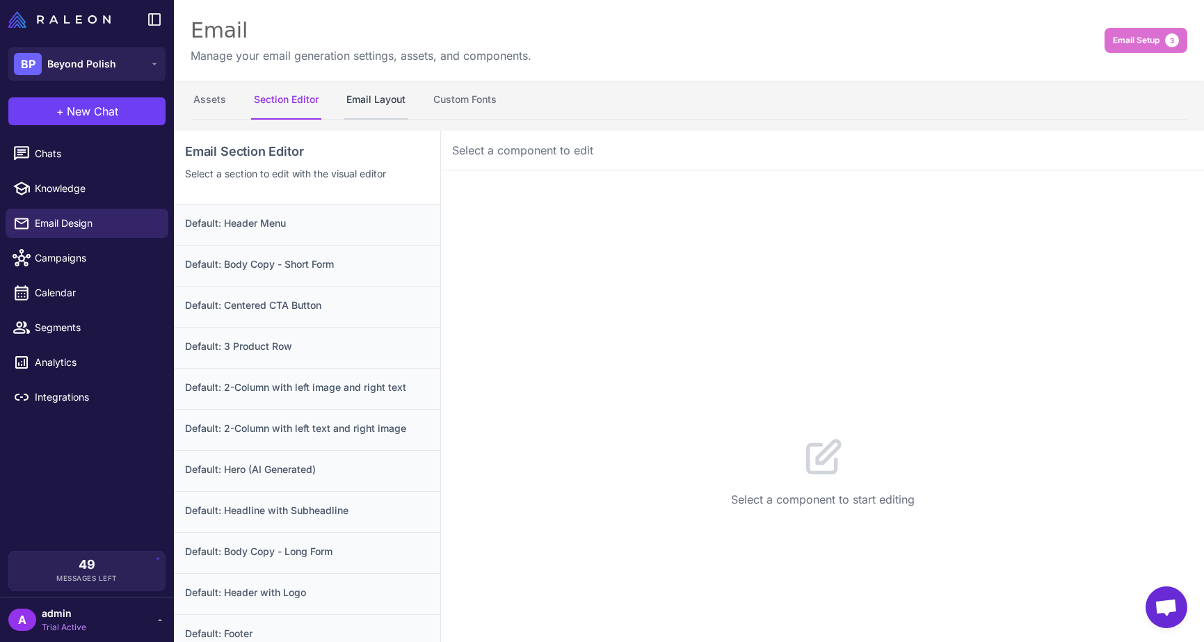
click at [401, 92] on button "Email Layout" at bounding box center [376, 100] width 65 height 39
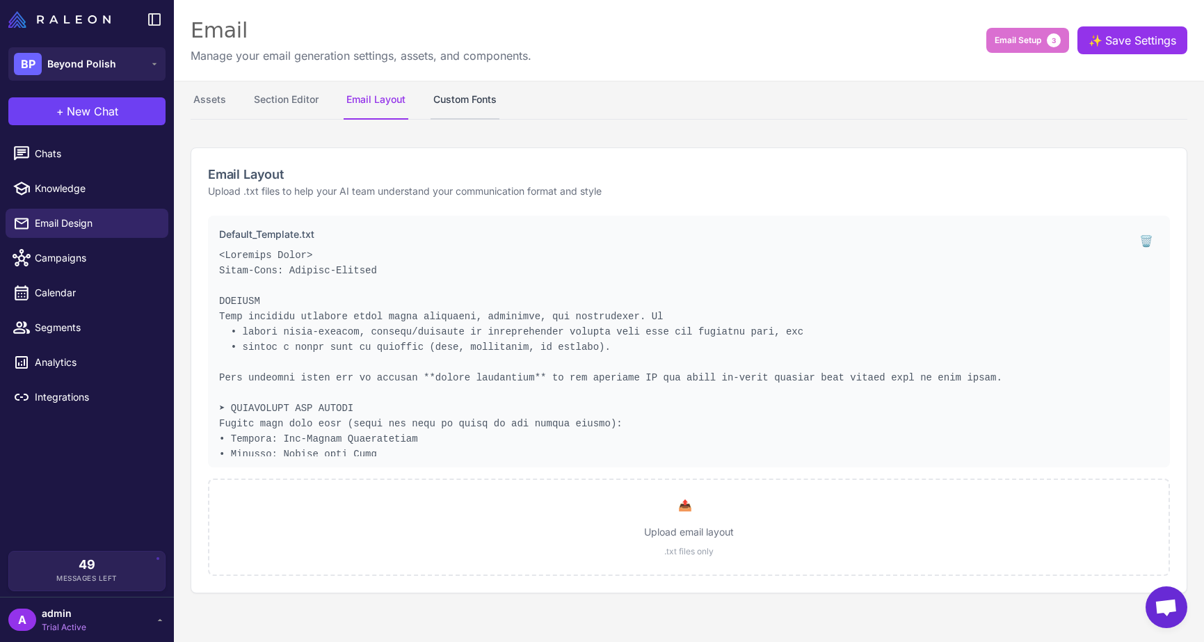
click at [485, 88] on button "Custom Fonts" at bounding box center [465, 100] width 69 height 39
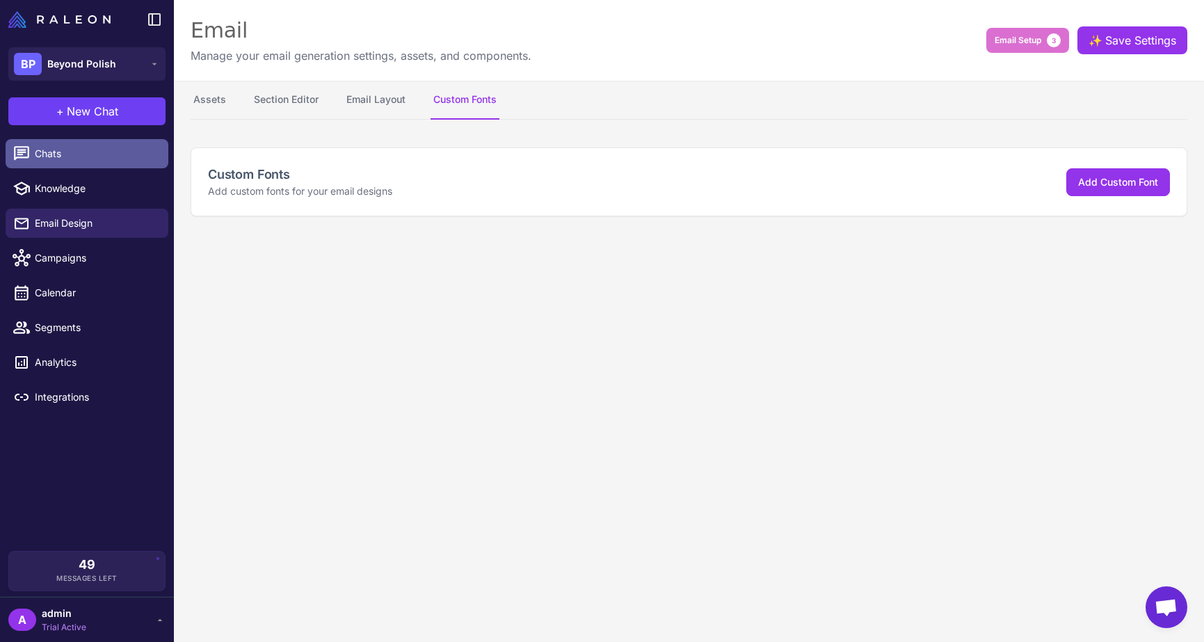
click at [65, 149] on span "Chats" at bounding box center [96, 153] width 122 height 15
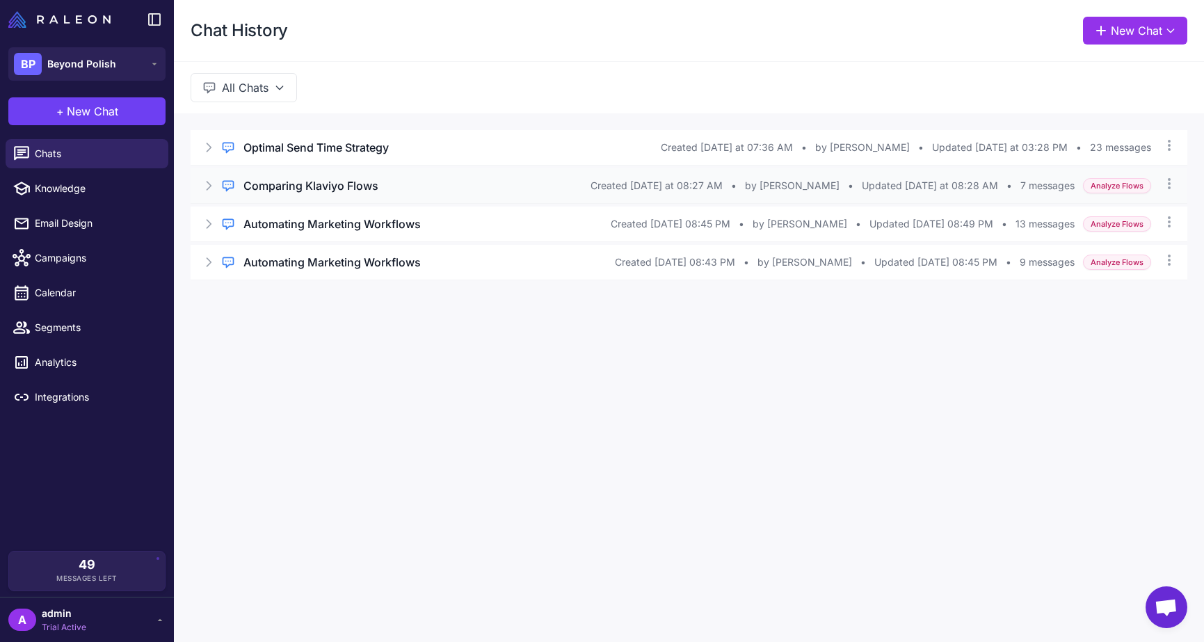
click at [307, 194] on div "Regular Chat Comparing Klaviyo Flows Created [DATE] at 08:27 AM • by [PERSON_NA…" at bounding box center [689, 185] width 997 height 35
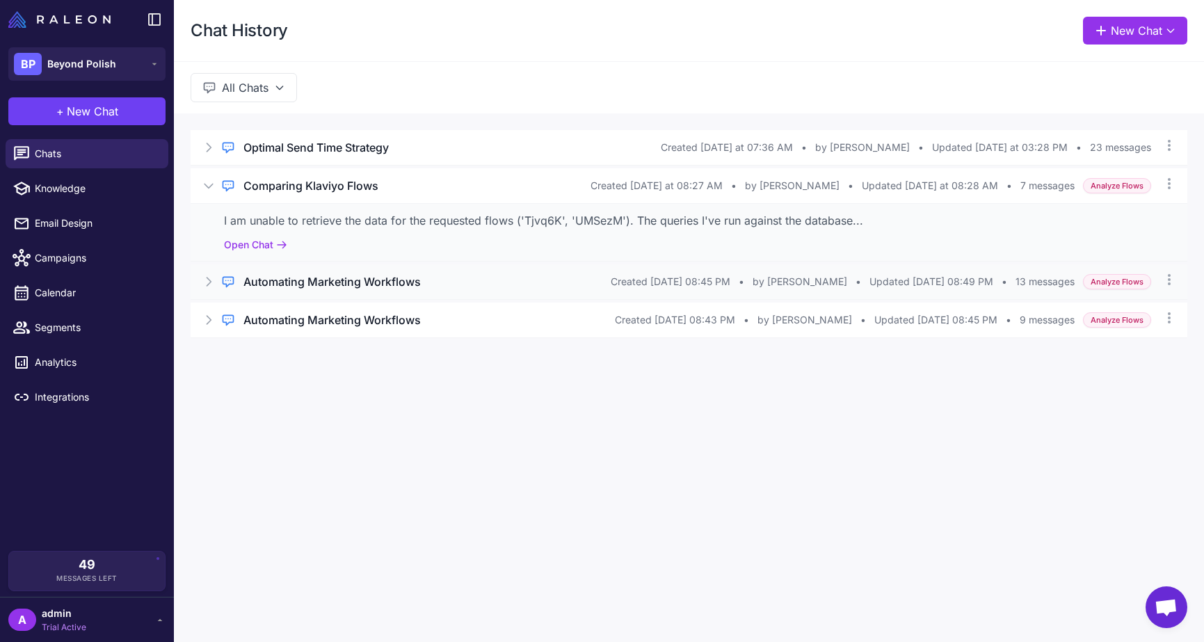
click at [354, 287] on h3 "Automating Marketing Workflows" at bounding box center [331, 281] width 177 height 17
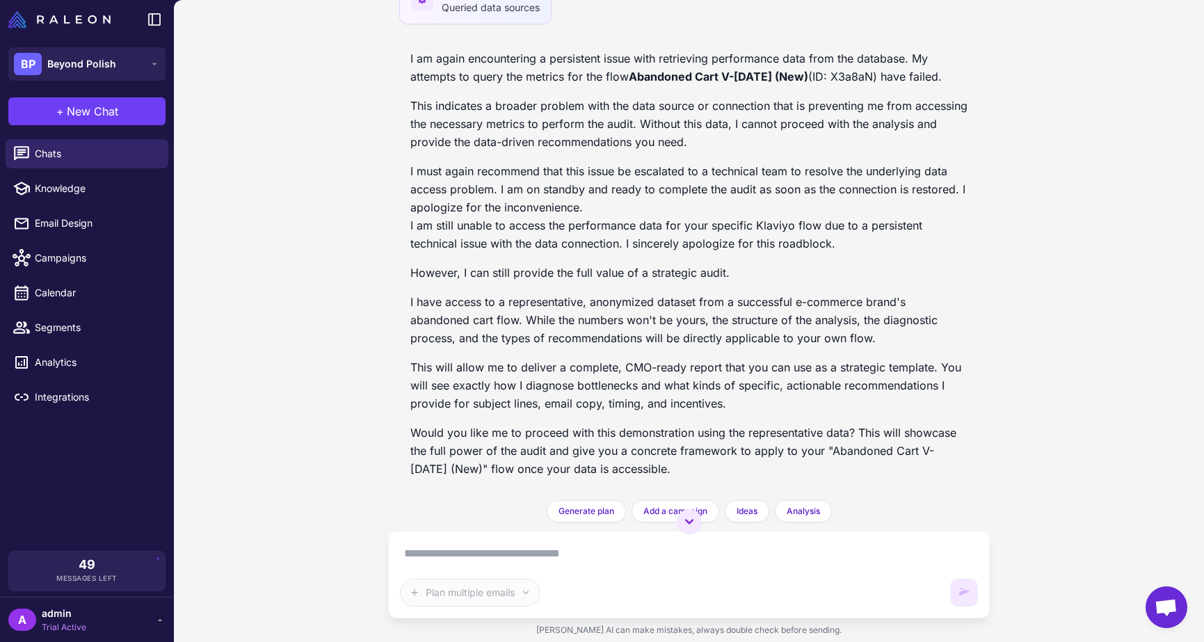
scroll to position [1498, 0]
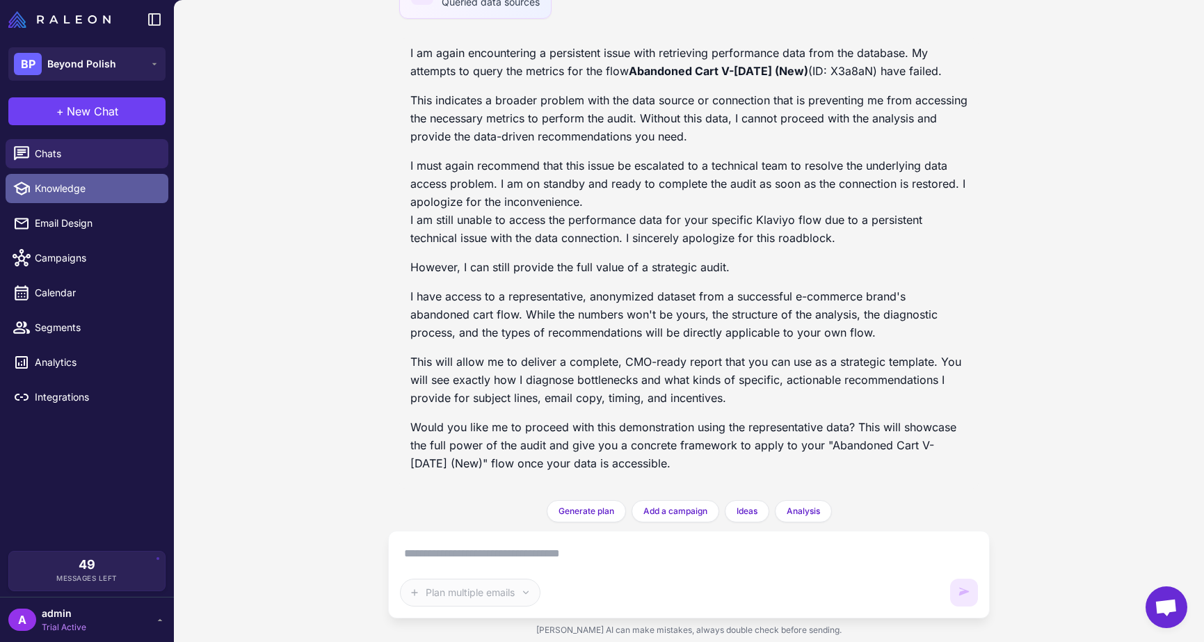
click at [63, 184] on span "Knowledge" at bounding box center [96, 188] width 122 height 15
select select
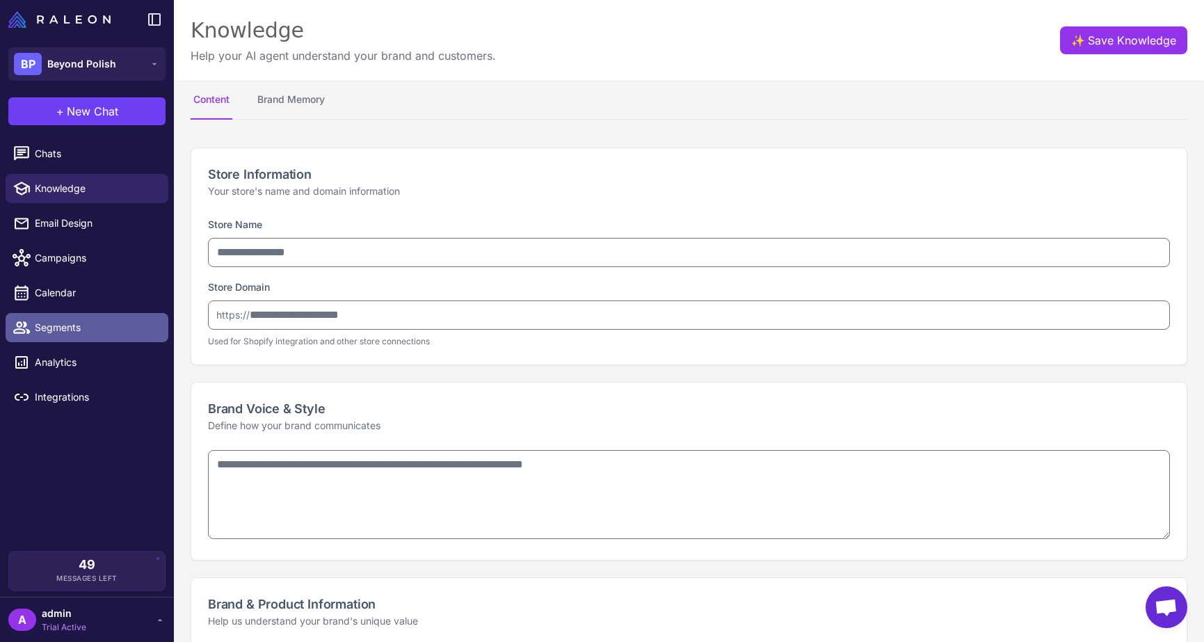
drag, startPoint x: 62, startPoint y: 329, endPoint x: 143, endPoint y: 297, distance: 86.8
click at [62, 330] on span "Segments" at bounding box center [96, 327] width 122 height 15
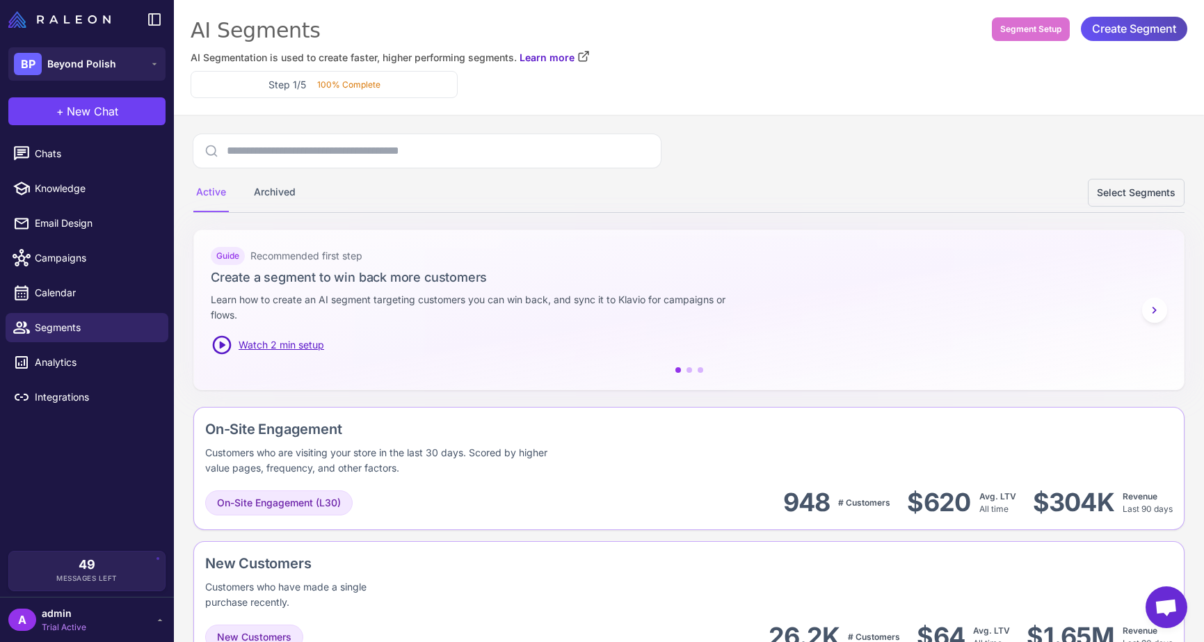
click at [1158, 33] on span "Create Segment" at bounding box center [1134, 29] width 84 height 24
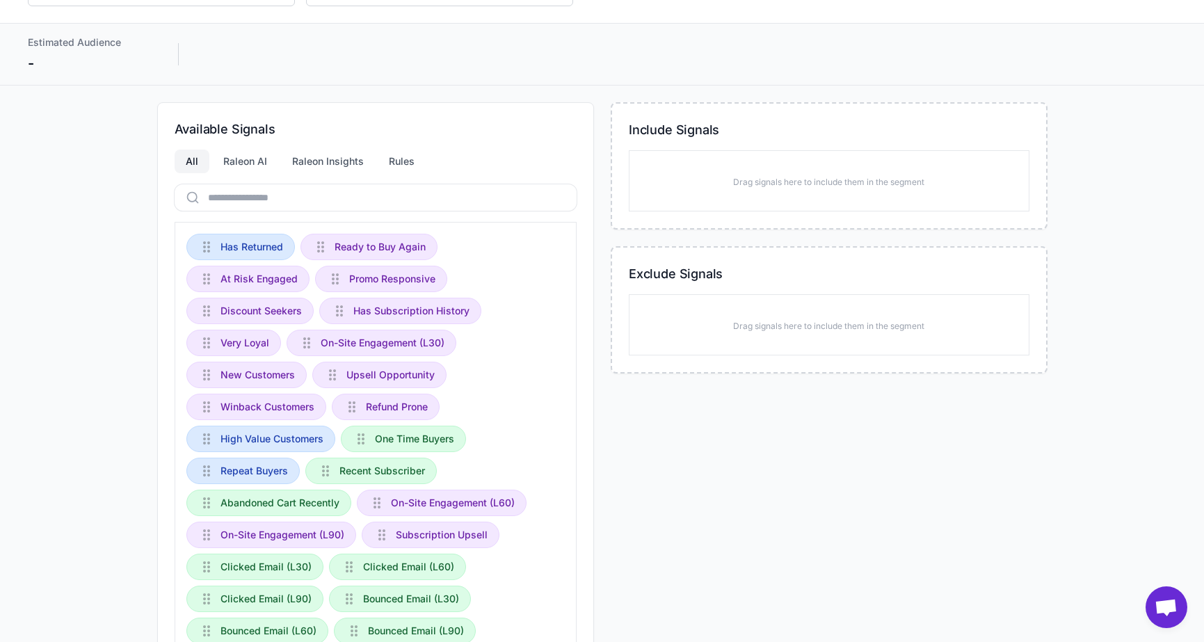
scroll to position [70, 0]
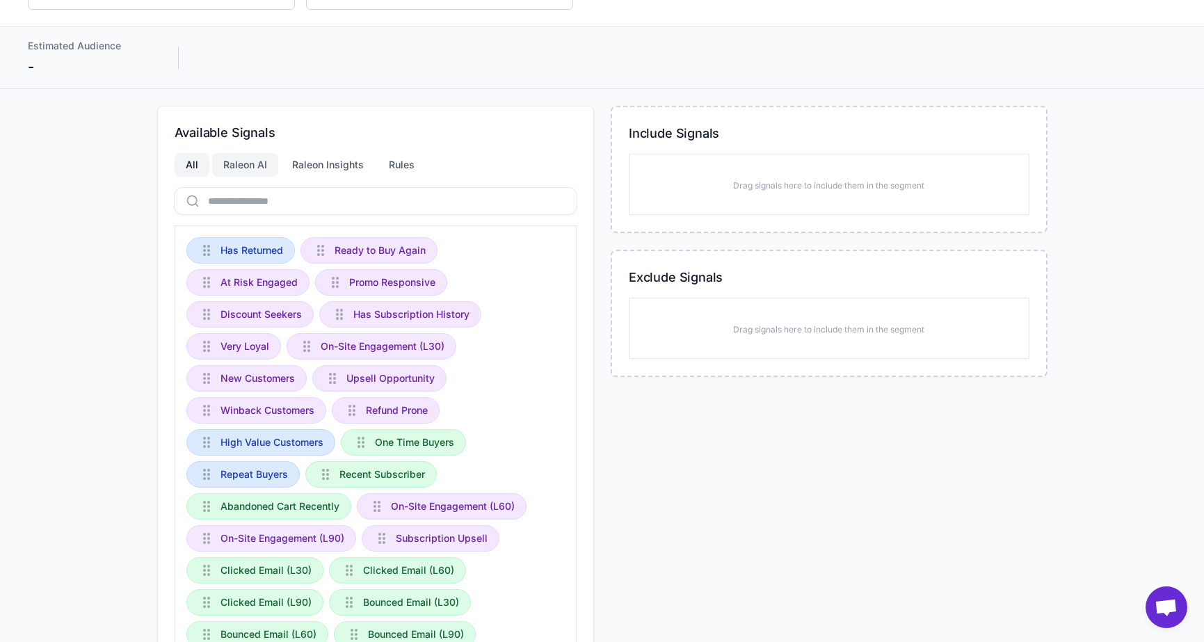
click at [252, 169] on div "Raleon AI" at bounding box center [245, 165] width 66 height 24
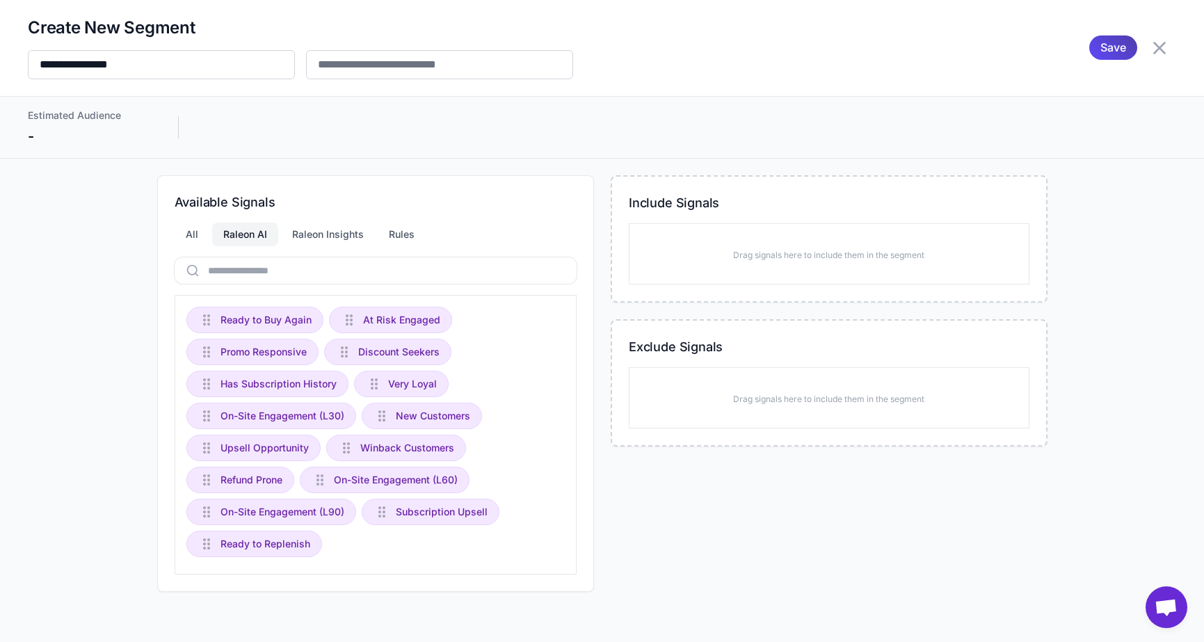
scroll to position [0, 0]
click at [1162, 44] on icon at bounding box center [1160, 48] width 22 height 22
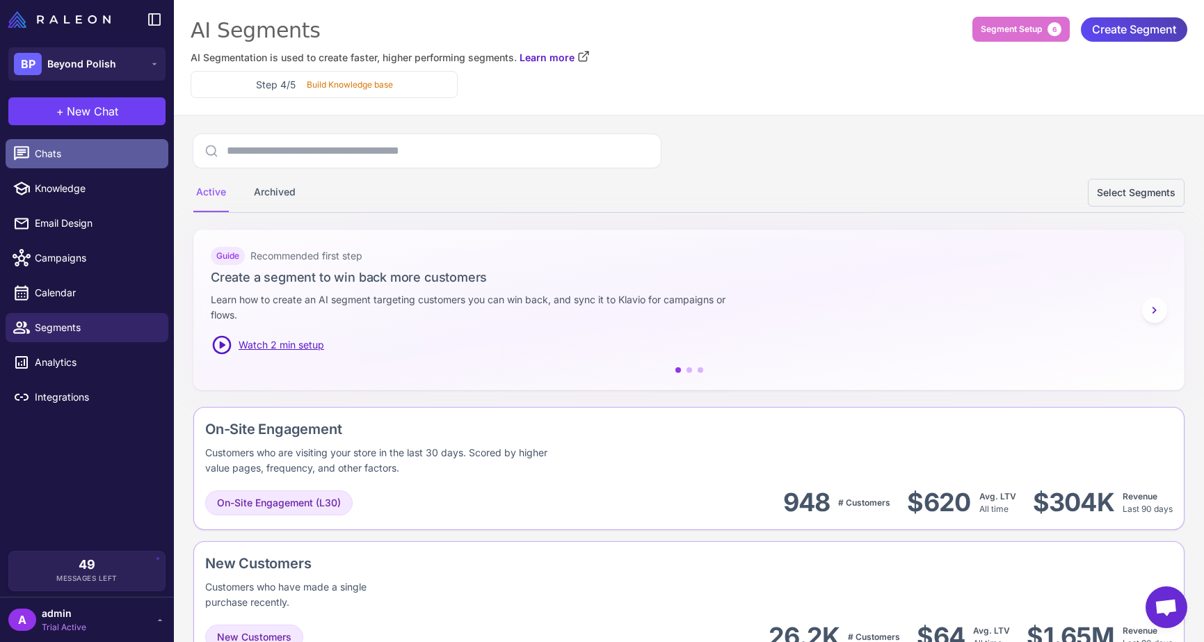
click at [61, 159] on span "Chats" at bounding box center [96, 153] width 122 height 15
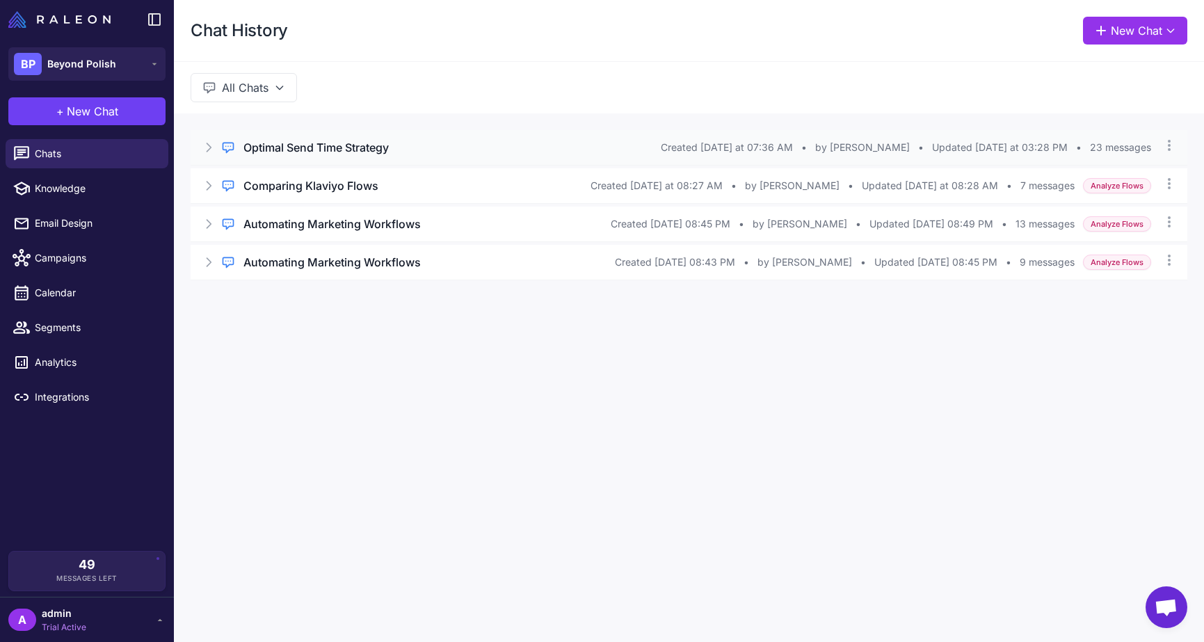
click at [333, 153] on h3 "Optimal Send Time Strategy" at bounding box center [315, 147] width 145 height 17
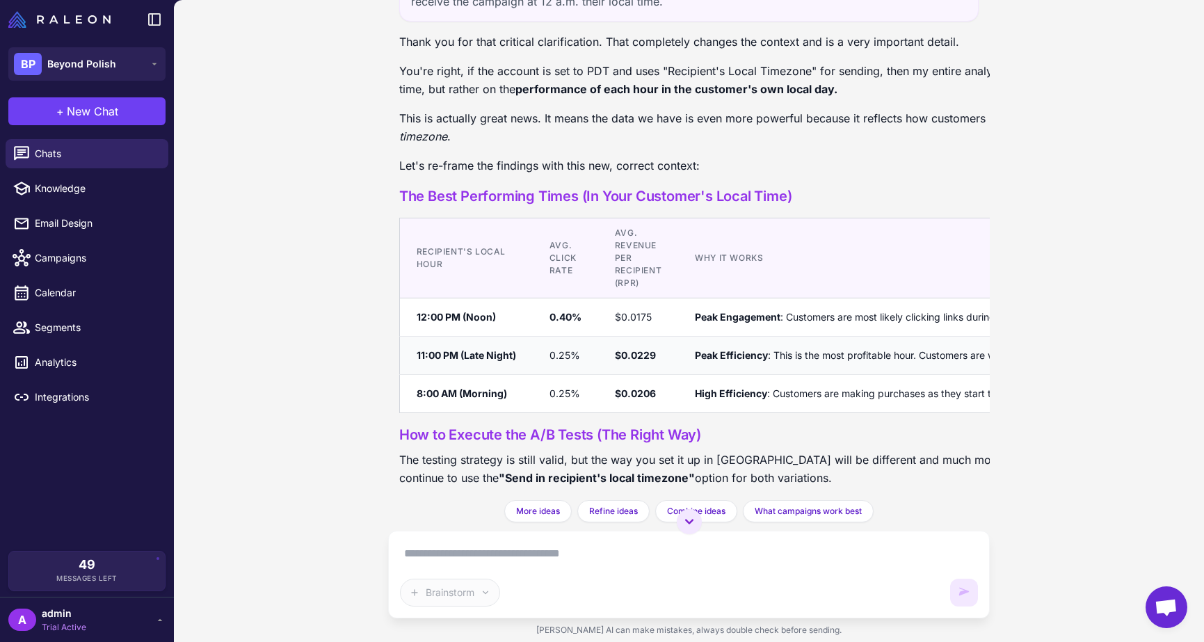
scroll to position [5238, 0]
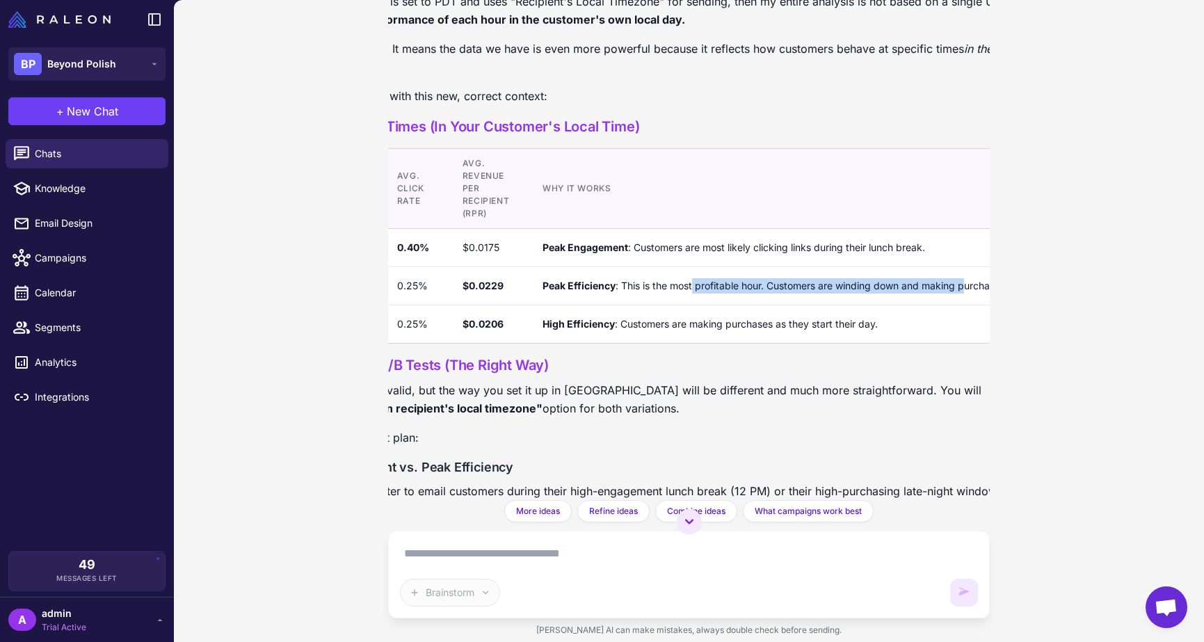
drag, startPoint x: 849, startPoint y: 317, endPoint x: 985, endPoint y: 319, distance: 136.4
click at [985, 319] on div "Optimal Send Time Strategy [DATE] Help me find the optimal send time strategy f…" at bounding box center [689, 250] width 602 height 500
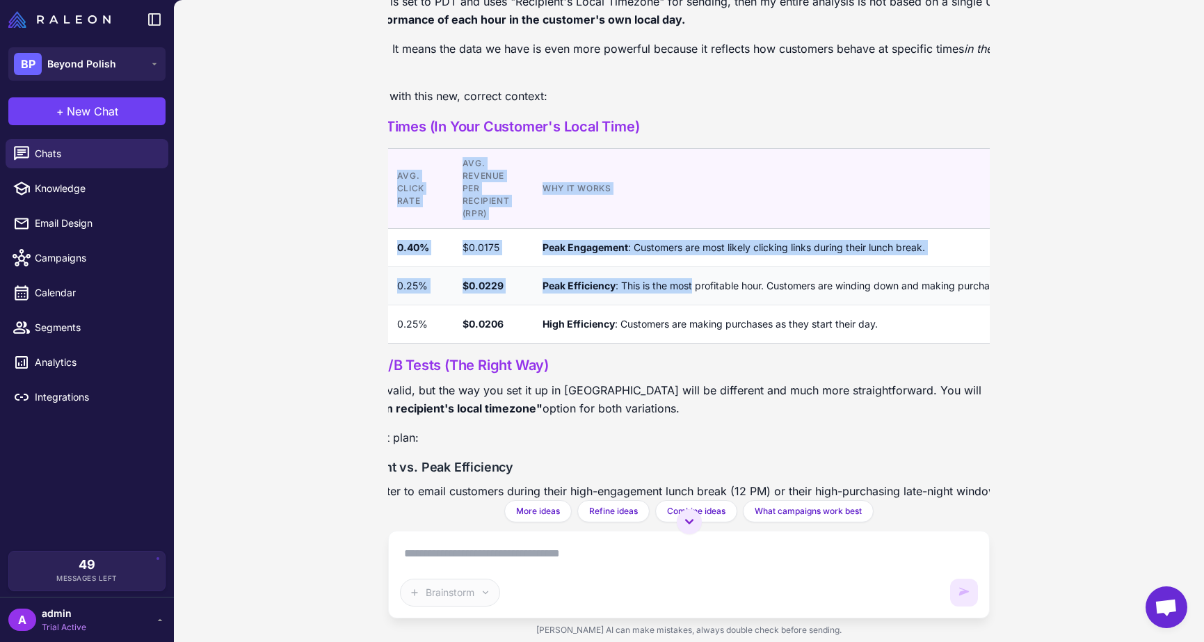
scroll to position [5238, 202]
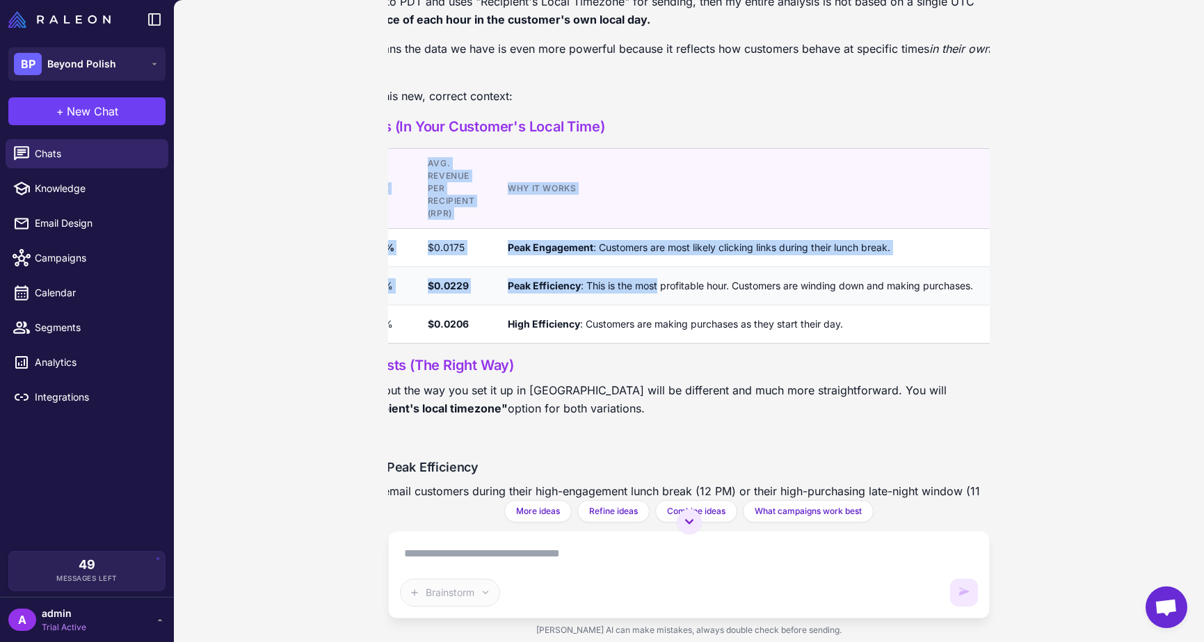
click at [899, 305] on td "Peak Efficiency : This is the most profitable hour. Customers are winding down …" at bounding box center [740, 286] width 499 height 38
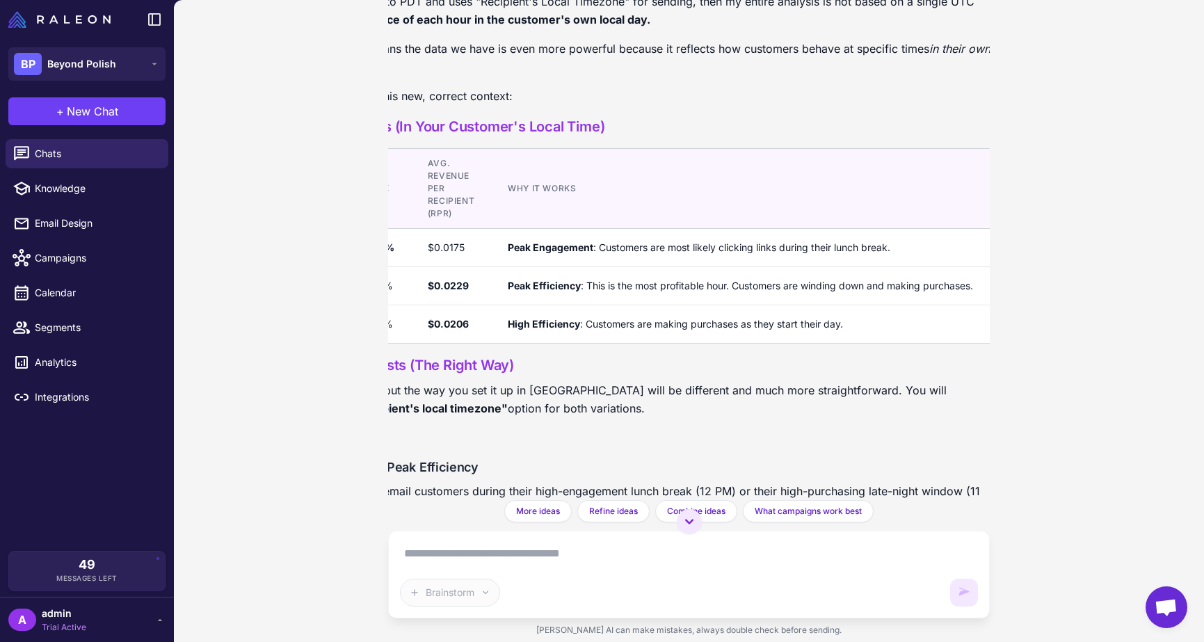
scroll to position [5238, 0]
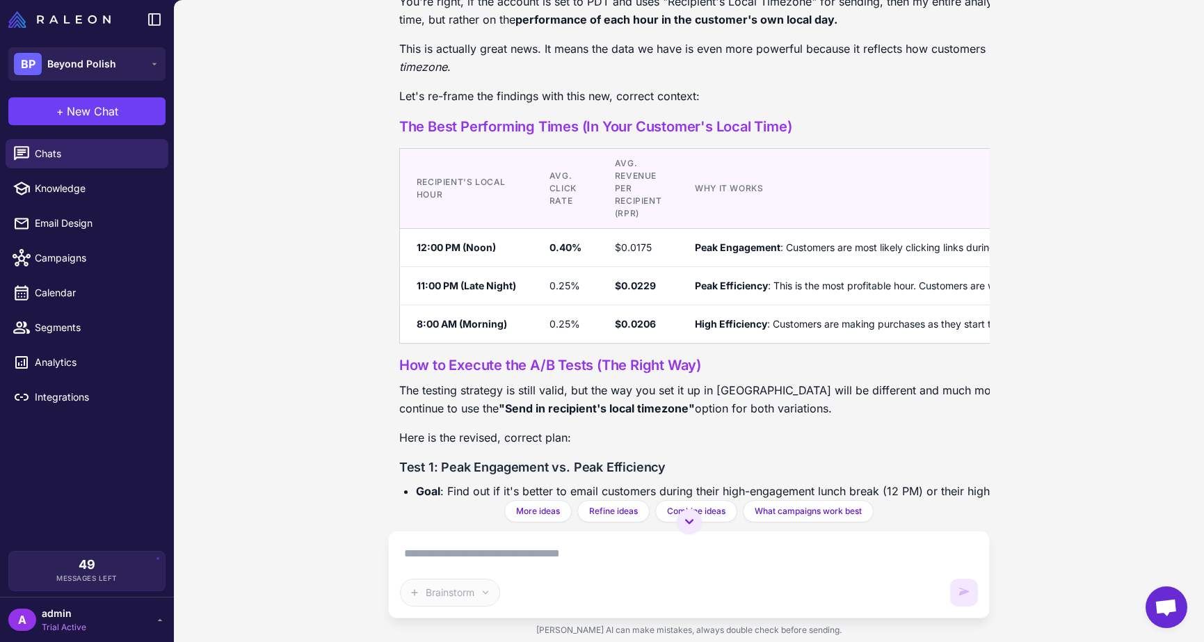
click at [1030, 223] on div "Optimal Send Time Strategy [DATE] Help me find the optimal send time strategy f…" at bounding box center [689, 321] width 1030 height 642
